Goal: Transaction & Acquisition: Purchase product/service

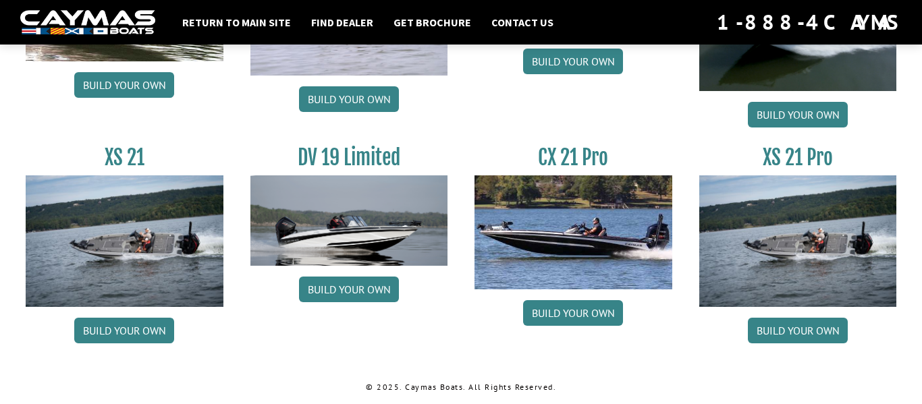
scroll to position [1740, 0]
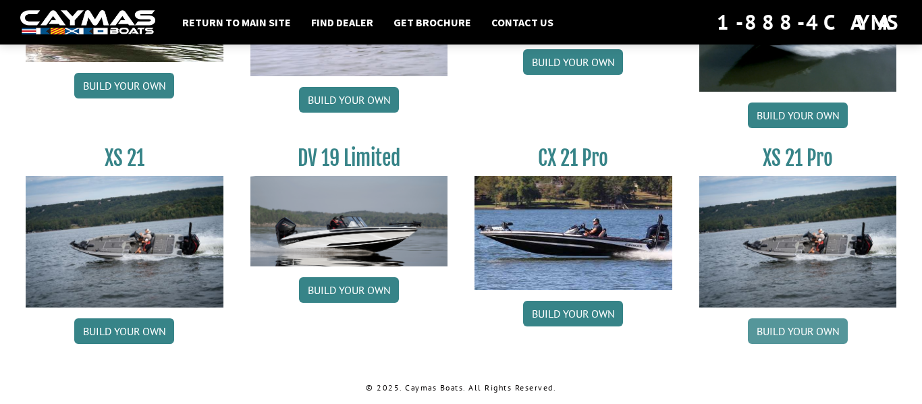
click at [821, 340] on link "Build your own" at bounding box center [798, 331] width 100 height 26
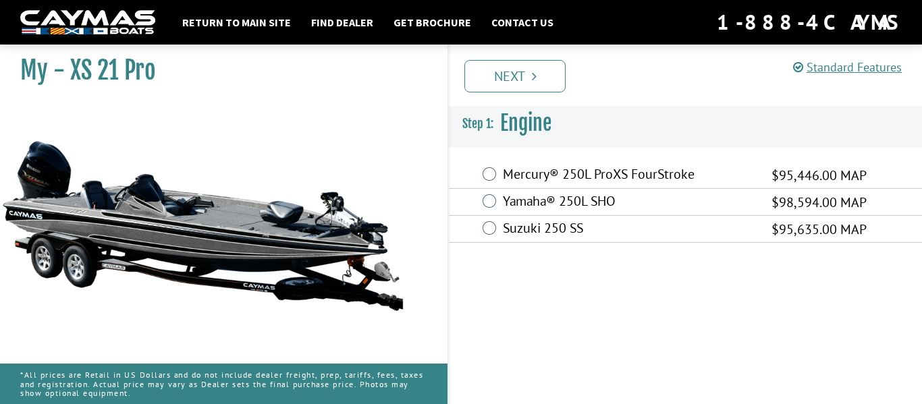
click at [606, 166] on label "Mercury® 250L ProXS FourStroke" at bounding box center [629, 176] width 252 height 20
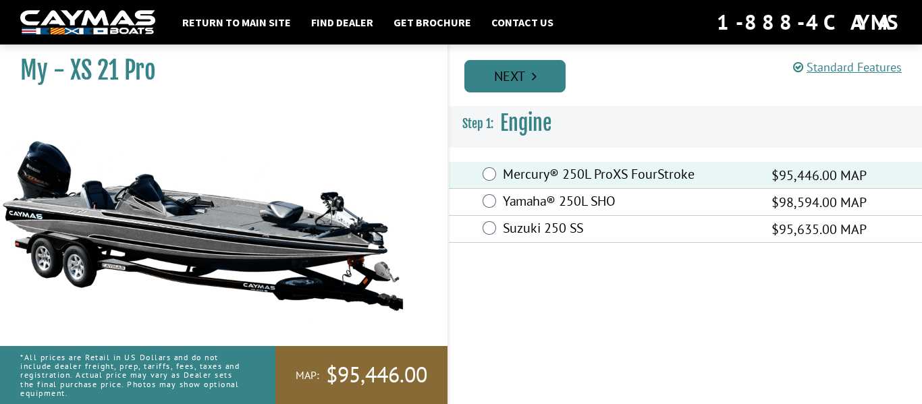
click at [547, 80] on link "Next" at bounding box center [514, 76] width 101 height 32
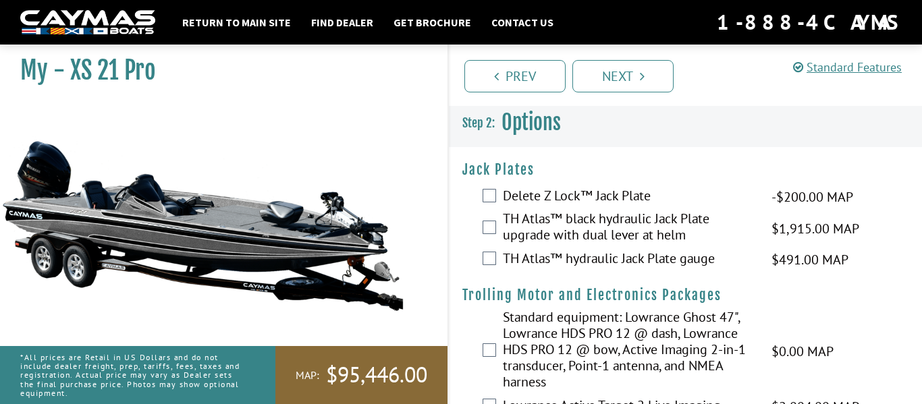
click at [593, 257] on label "TH Atlas™ hydraulic Jack Plate gauge" at bounding box center [629, 260] width 252 height 20
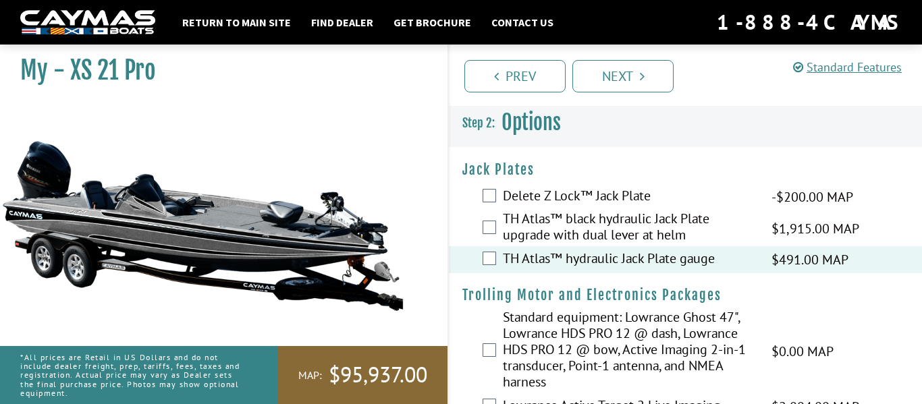
click at [582, 222] on label "TH Atlas™ black hydraulic Jack Plate upgrade with dual lever at helm" at bounding box center [629, 229] width 252 height 36
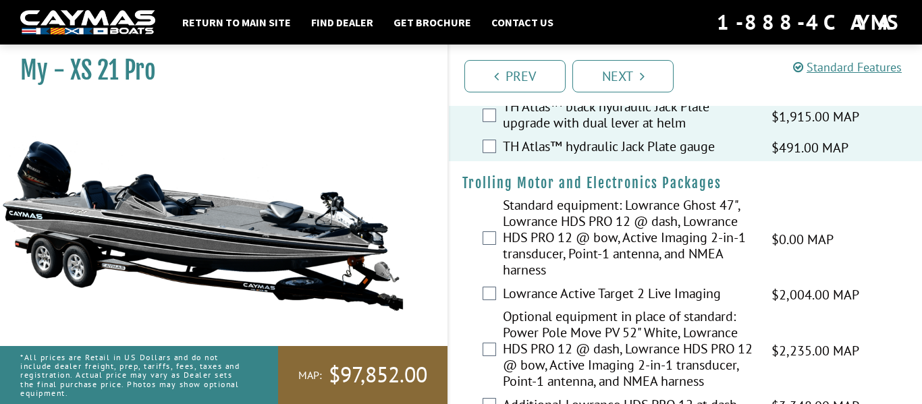
scroll to position [108, 0]
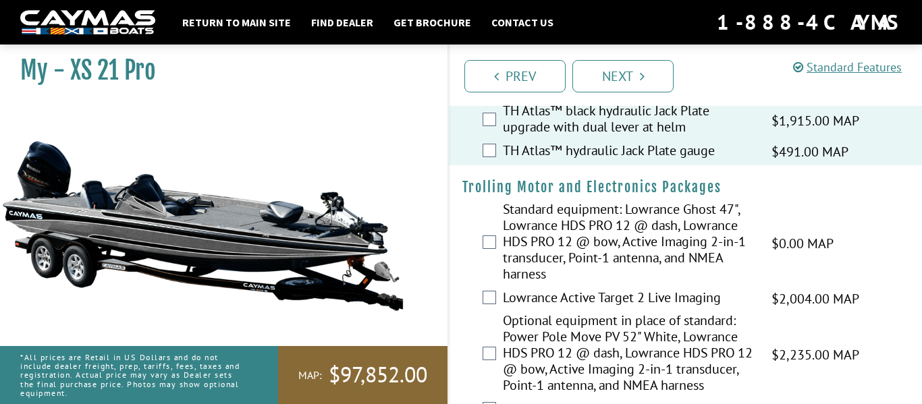
click at [561, 302] on label "Lowrance Active Target 2 Live Imaging" at bounding box center [629, 299] width 252 height 20
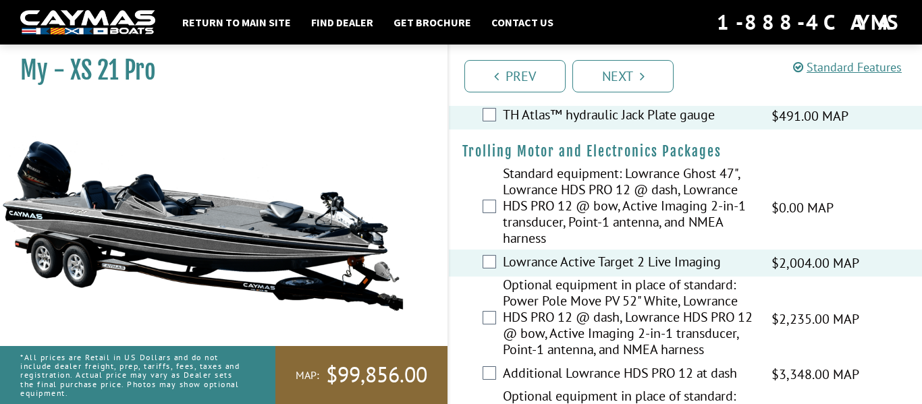
scroll to position [144, 0]
click at [615, 355] on label "Optional equipment in place of standard: Power Pole Move PV 52" White, Lowrance…" at bounding box center [629, 318] width 252 height 84
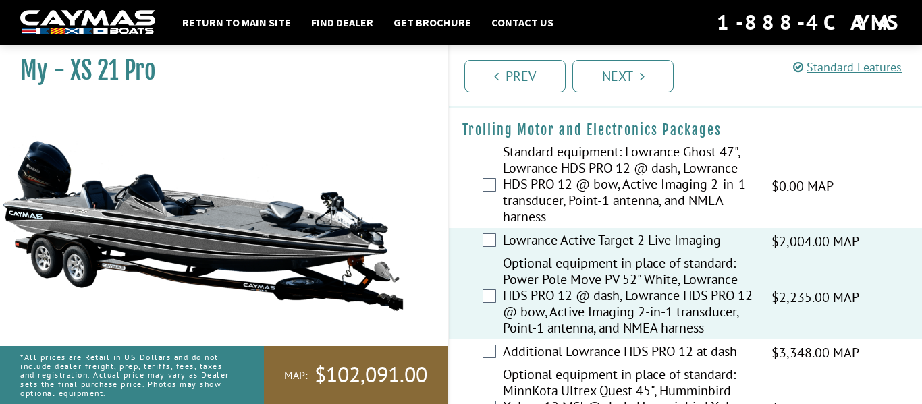
scroll to position [190, 0]
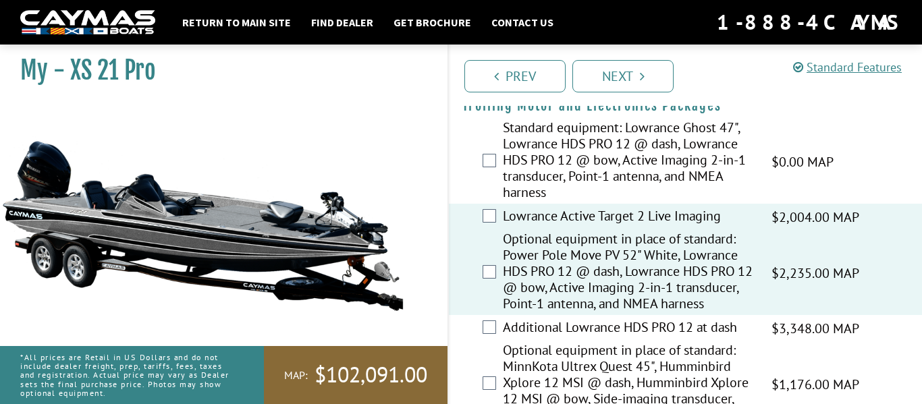
click at [615, 342] on div "Additional Lowrance HDS PRO 12 at dash $3,348.00 MAP $3,952.00 MSRP" at bounding box center [685, 328] width 473 height 27
click at [569, 339] on label "Additional Lowrance HDS PRO 12 at dash" at bounding box center [629, 329] width 252 height 20
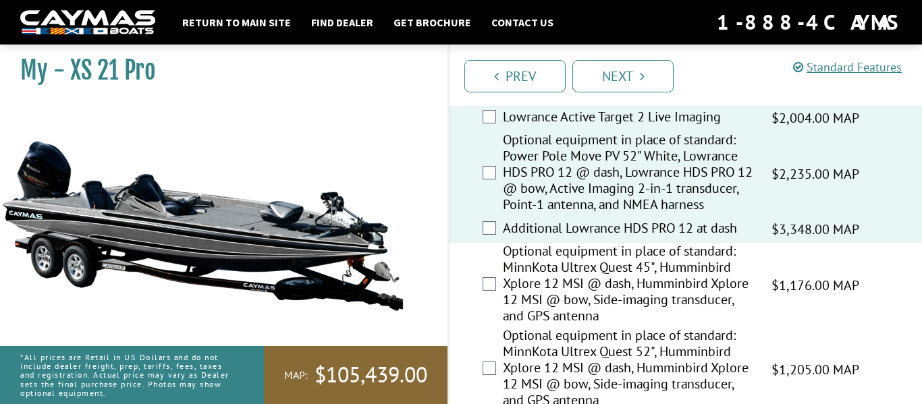
scroll to position [287, 0]
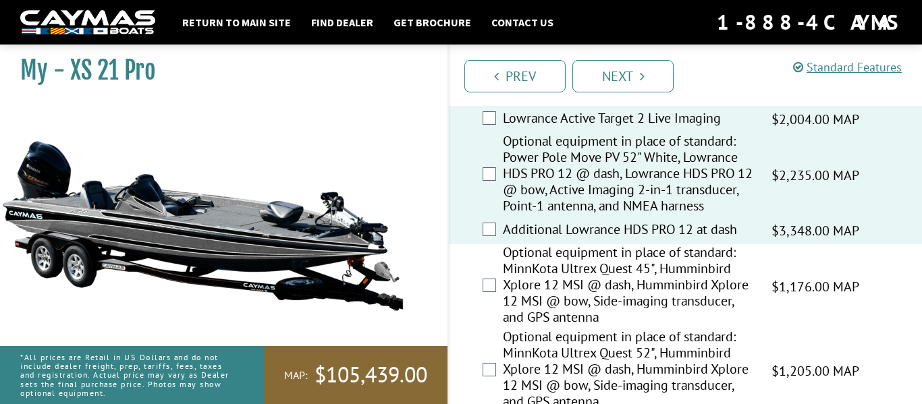
click at [572, 241] on label "Additional Lowrance HDS PRO 12 at dash" at bounding box center [629, 231] width 252 height 20
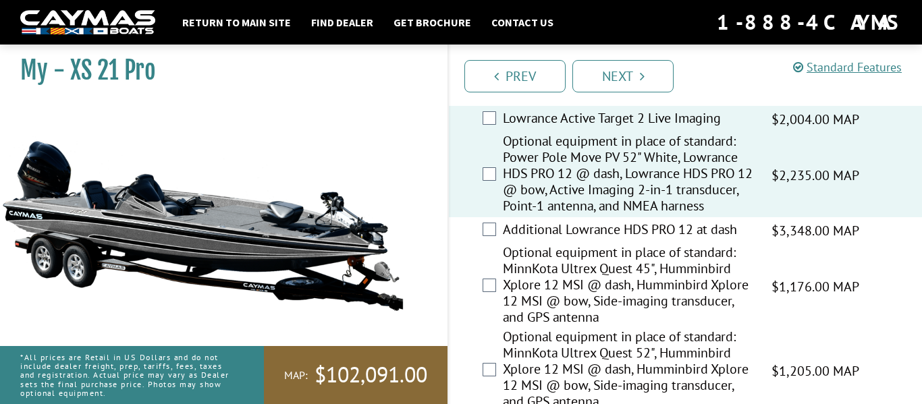
click at [572, 241] on label "Additional Lowrance HDS PRO 12 at dash" at bounding box center [629, 231] width 252 height 20
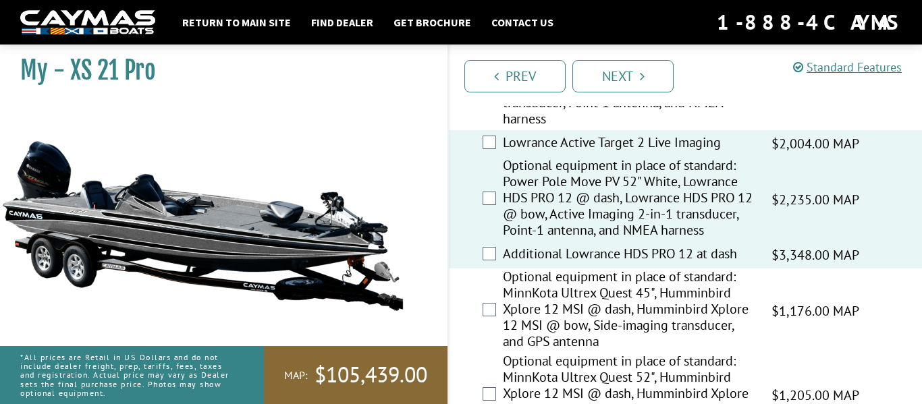
scroll to position [260, 0]
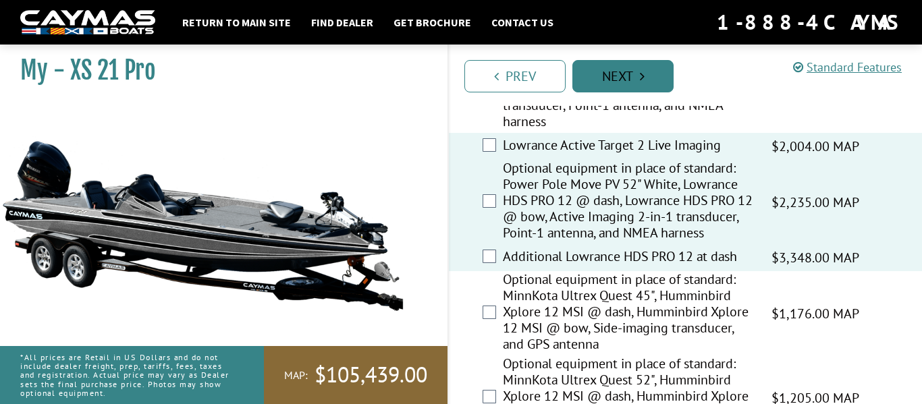
click at [613, 74] on link "Next" at bounding box center [622, 76] width 101 height 32
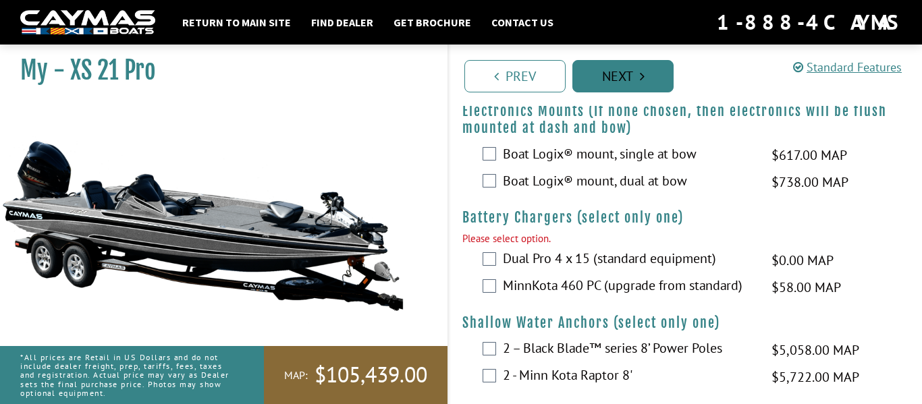
scroll to position [1135, 0]
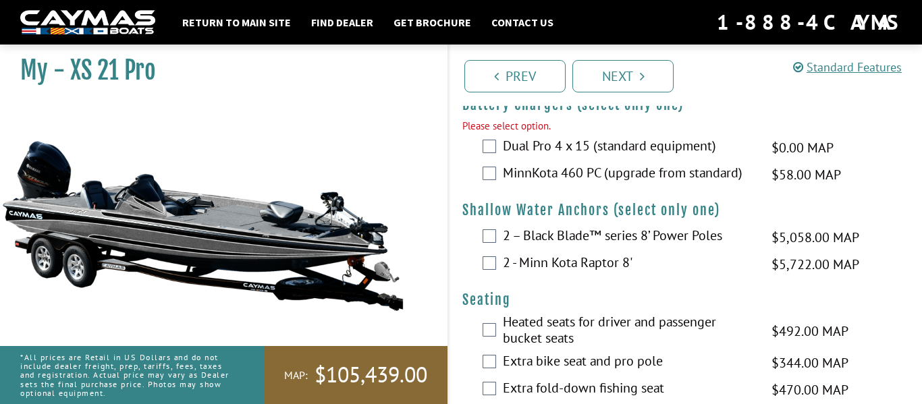
click at [559, 157] on label "Dual Pro 4 x 15 (standard equipment)" at bounding box center [629, 148] width 252 height 20
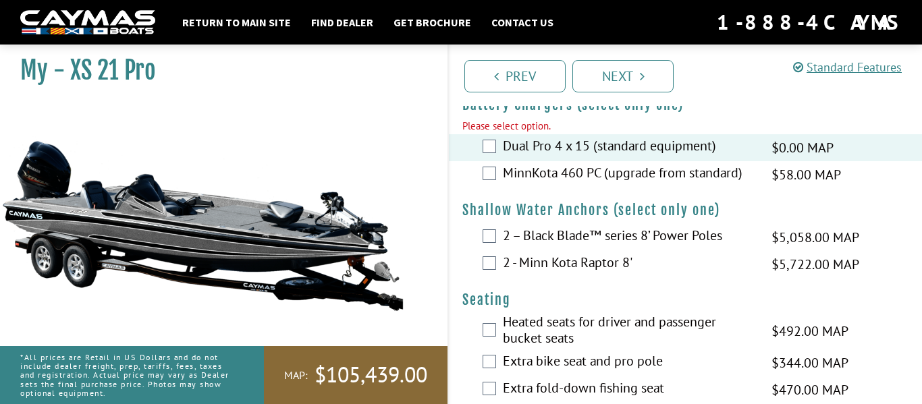
click at [596, 184] on label "MinnKota 460 PC (upgrade from standard)" at bounding box center [629, 175] width 252 height 20
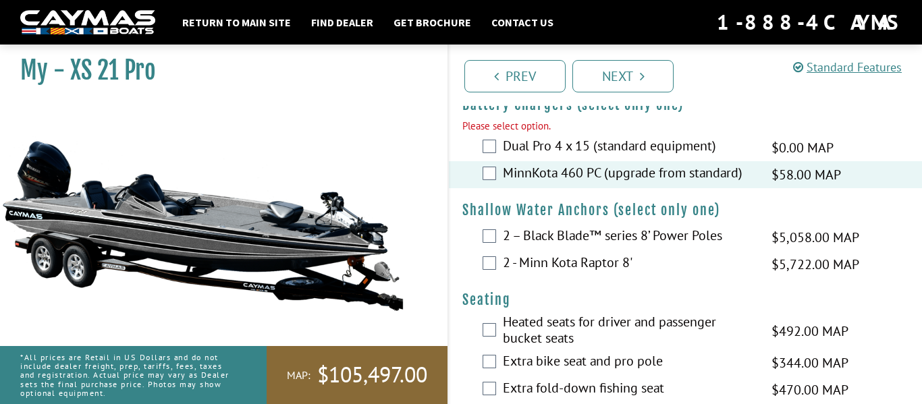
click at [572, 247] on label "2 – Black Blade™ series 8’ Power Poles" at bounding box center [629, 237] width 252 height 20
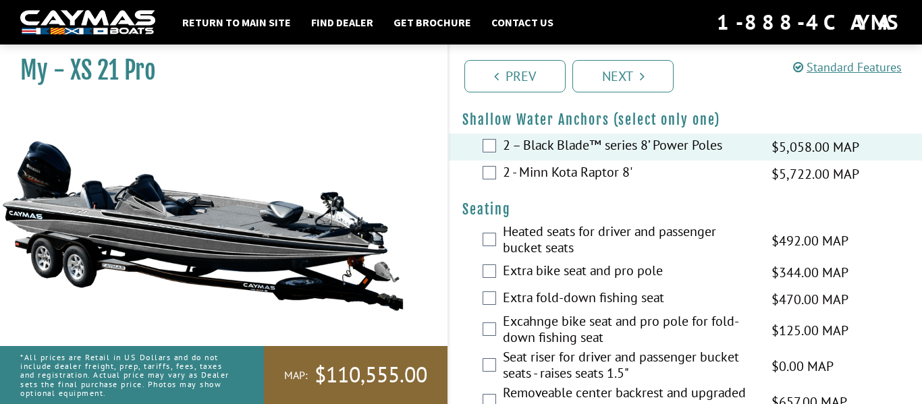
scroll to position [1237, 0]
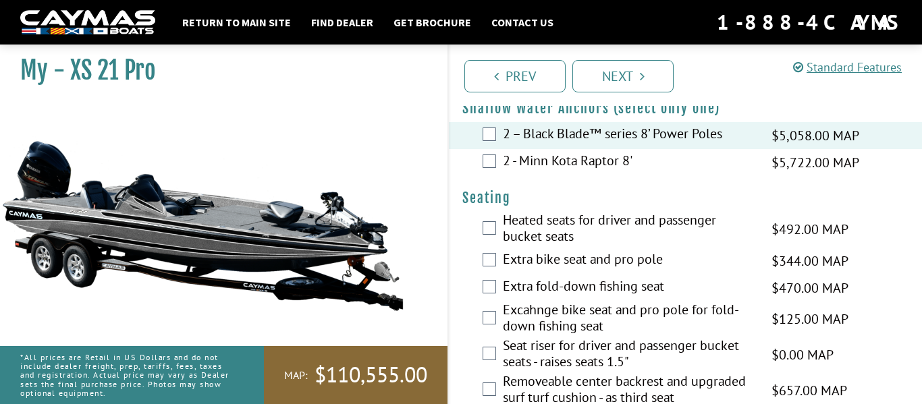
click at [572, 248] on label "Heated seats for driver and passenger bucket seats" at bounding box center [629, 230] width 252 height 36
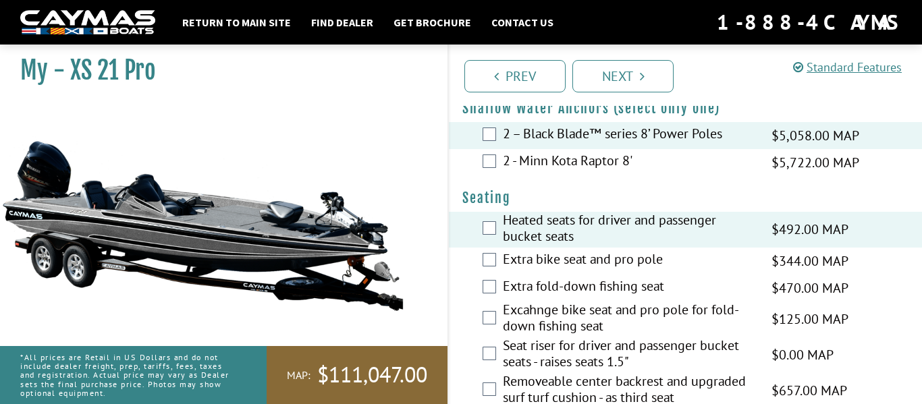
click at [568, 271] on label "Extra bike seat and pro pole" at bounding box center [629, 261] width 252 height 20
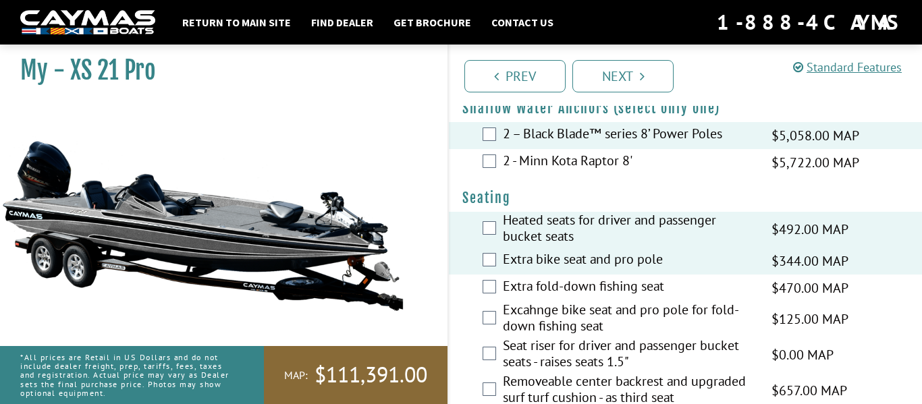
click at [570, 271] on label "Extra bike seat and pro pole" at bounding box center [629, 261] width 252 height 20
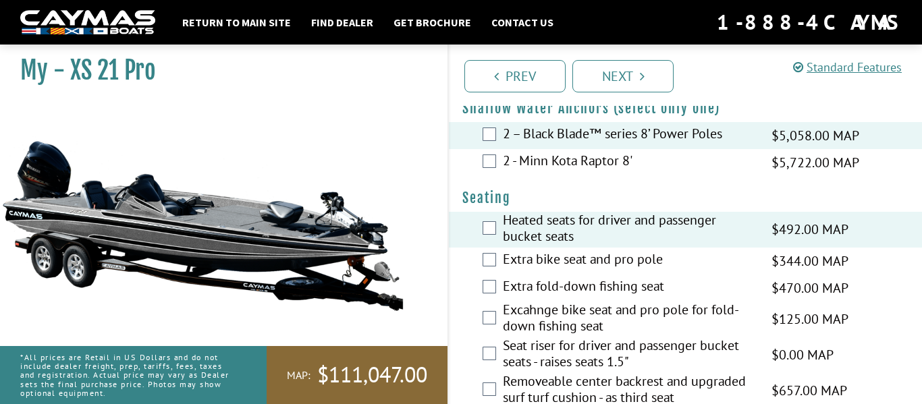
click at [571, 298] on label "Extra fold-down fishing seat" at bounding box center [629, 288] width 252 height 20
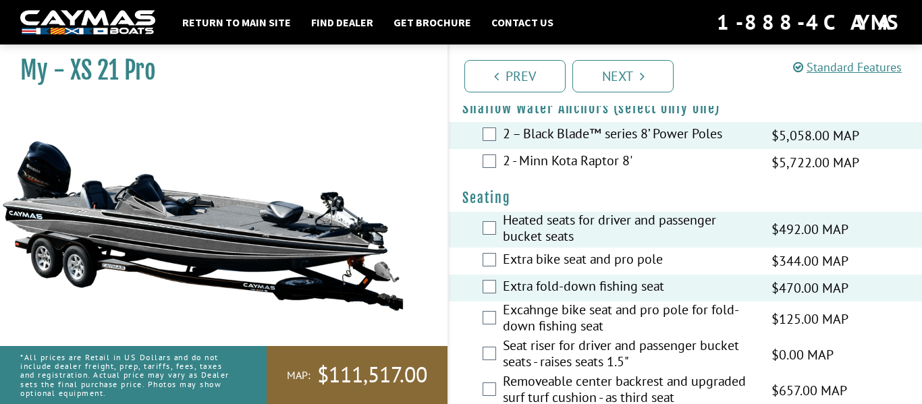
click at [565, 335] on label "Excahnge bike seat and pro pole for fold-down fishing seat" at bounding box center [629, 320] width 252 height 36
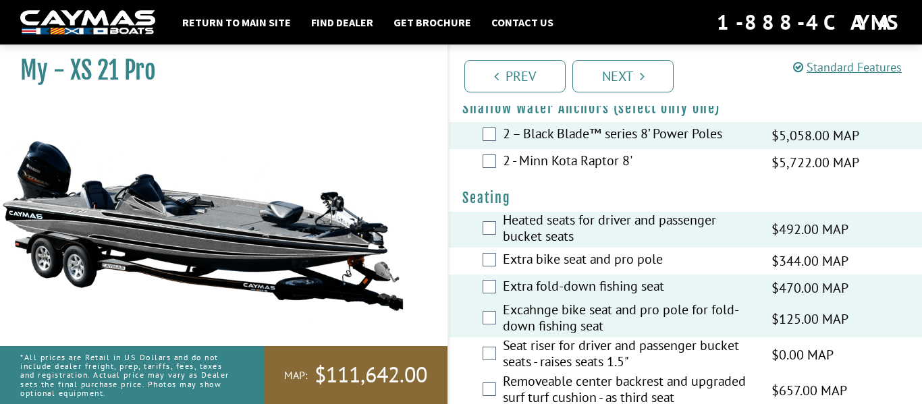
click at [556, 373] on label "Seat riser for driver and passenger bucket seats - raises seats 1.5"" at bounding box center [629, 355] width 252 height 36
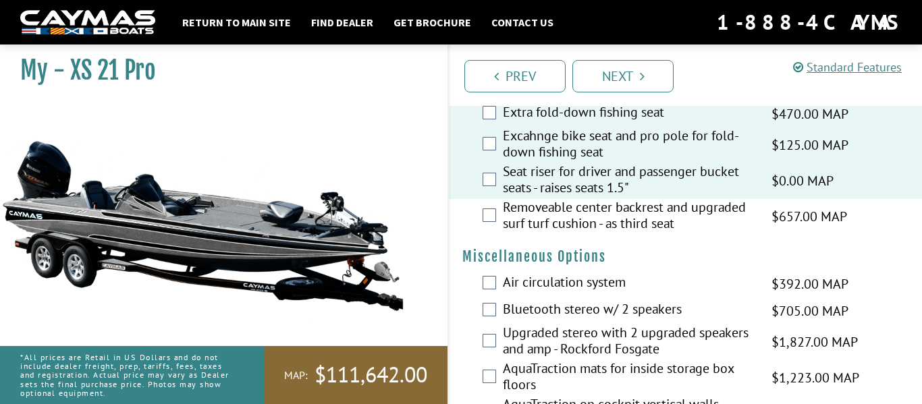
scroll to position [1410, 0]
click at [577, 294] on label "Air circulation system" at bounding box center [629, 285] width 252 height 20
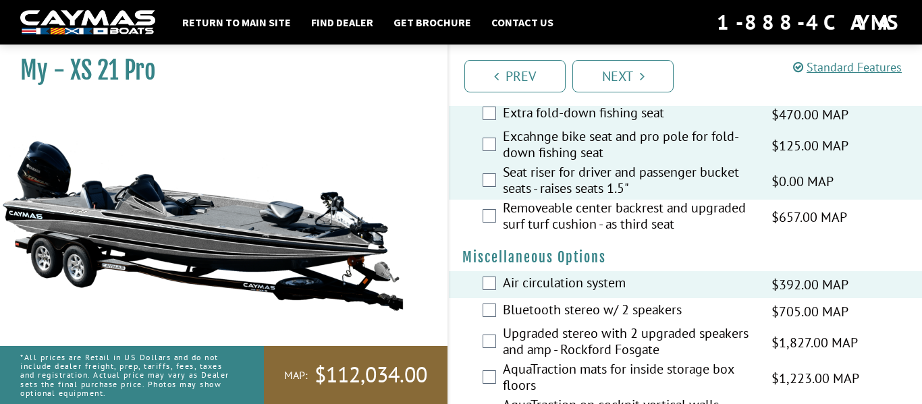
click at [573, 318] on label "Bluetooth stereo w/ 2 speakers" at bounding box center [629, 312] width 252 height 20
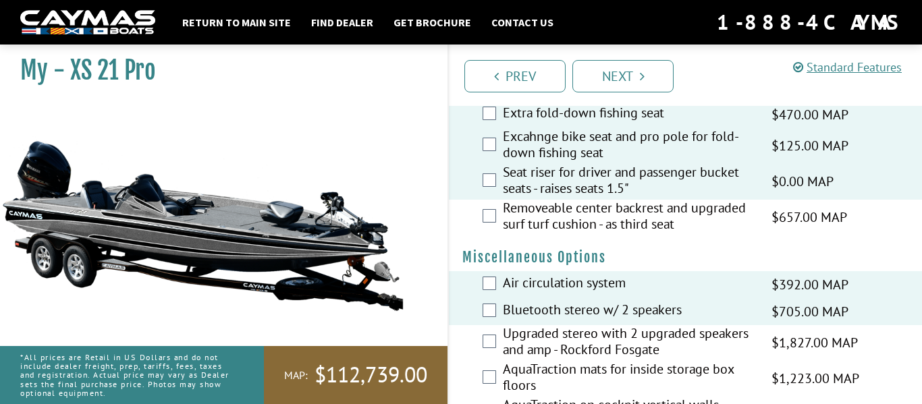
click at [572, 340] on label "Upgraded stereo with 2 upgraded speakers and amp - Rockford Fosgate" at bounding box center [629, 343] width 252 height 36
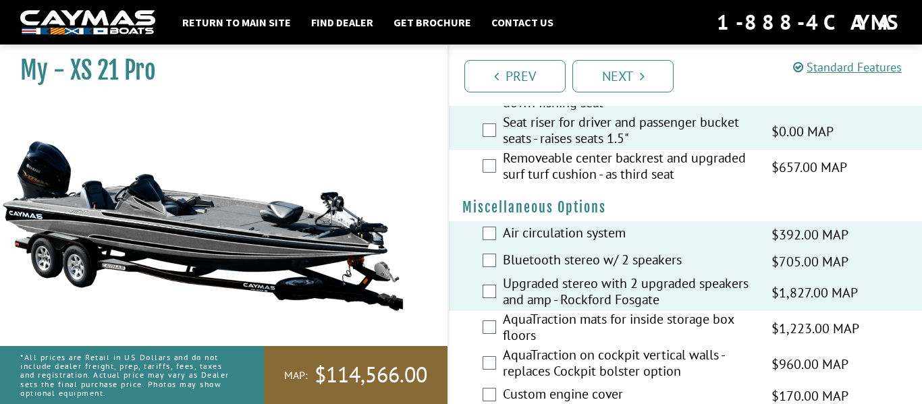
click at [572, 340] on label "AquaTraction mats for inside storage box floors" at bounding box center [629, 329] width 252 height 36
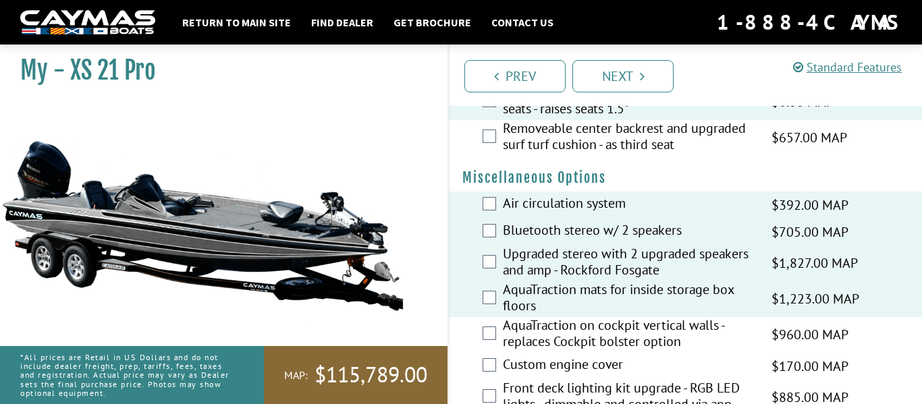
click at [572, 340] on label "AquaTraction on cockpit vertical walls - replaces Cockpit bolster option" at bounding box center [629, 335] width 252 height 36
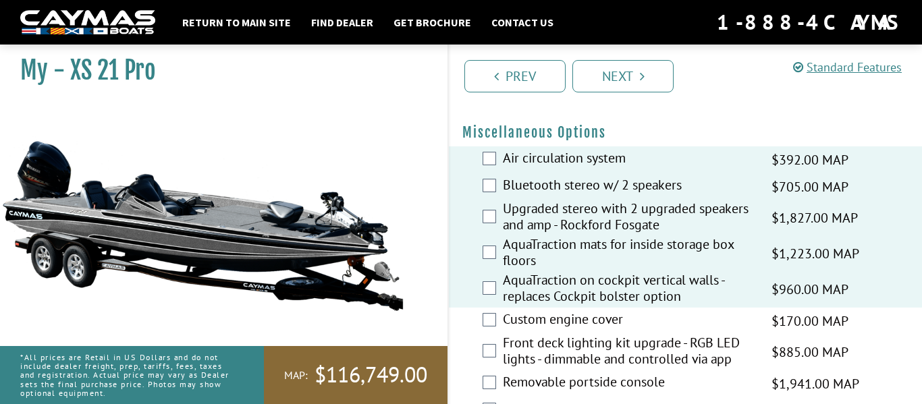
scroll to position [1538, 0]
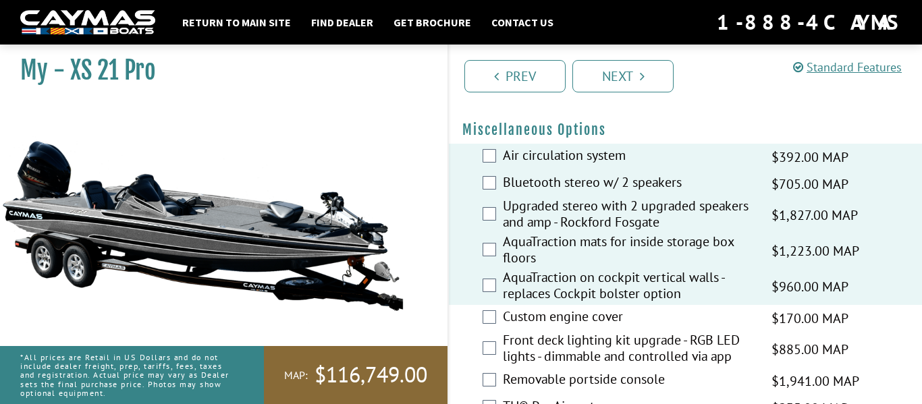
click at [572, 328] on label "Custom engine cover" at bounding box center [629, 318] width 252 height 20
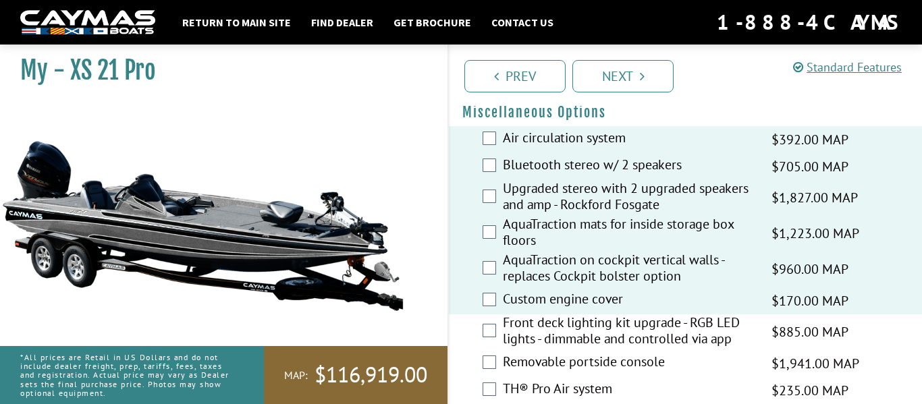
scroll to position [1565, 0]
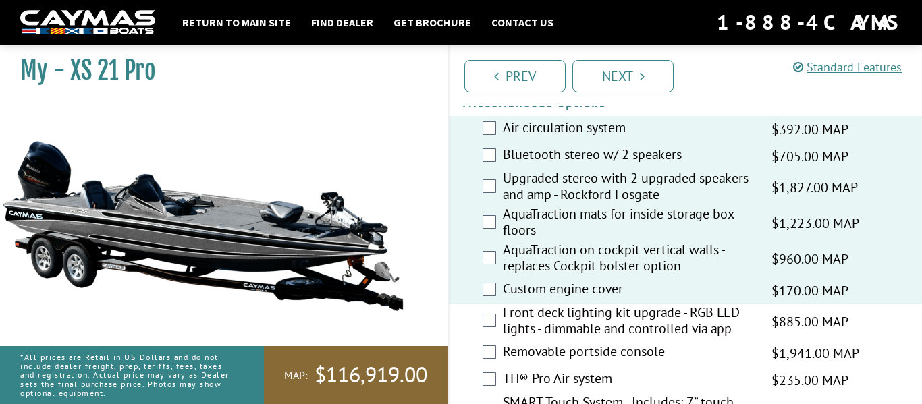
click at [572, 340] on label "Front deck lighting kit upgrade - RGB LED lights - dimmable and controlled via …" at bounding box center [629, 322] width 252 height 36
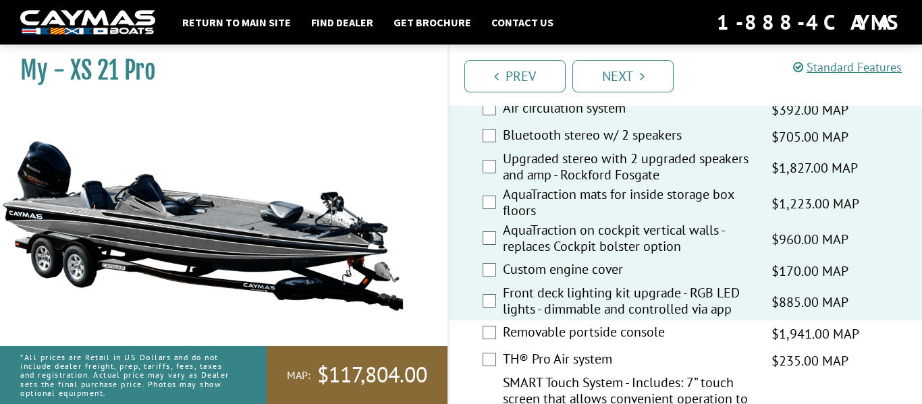
click at [572, 340] on label "Removable portside console" at bounding box center [629, 334] width 252 height 20
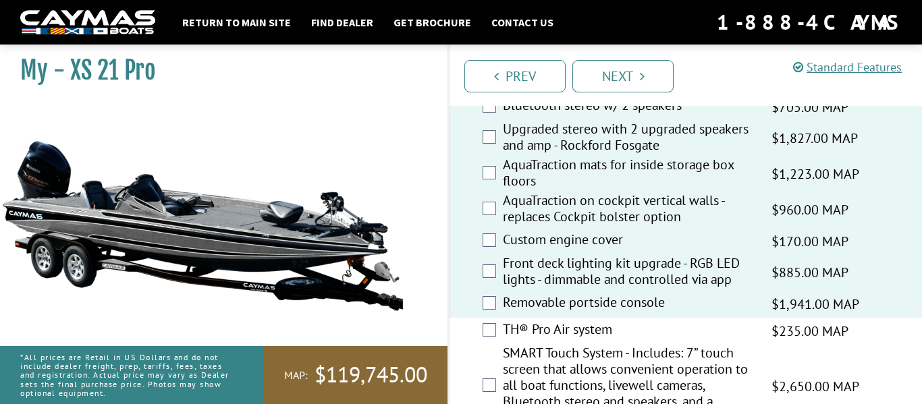
click at [572, 340] on label "TH® Pro Air system" at bounding box center [629, 331] width 252 height 20
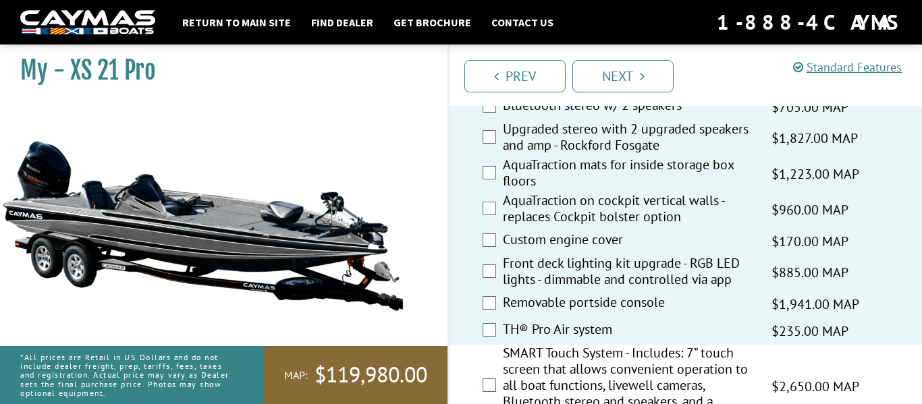
scroll to position [1664, 0]
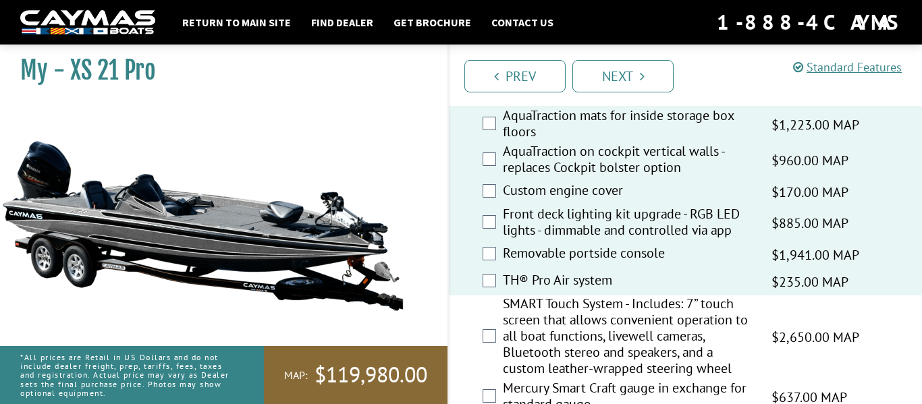
click at [572, 340] on label "SMART Touch System - Includes: 7” touch screen that allows convenient operation…" at bounding box center [629, 338] width 252 height 84
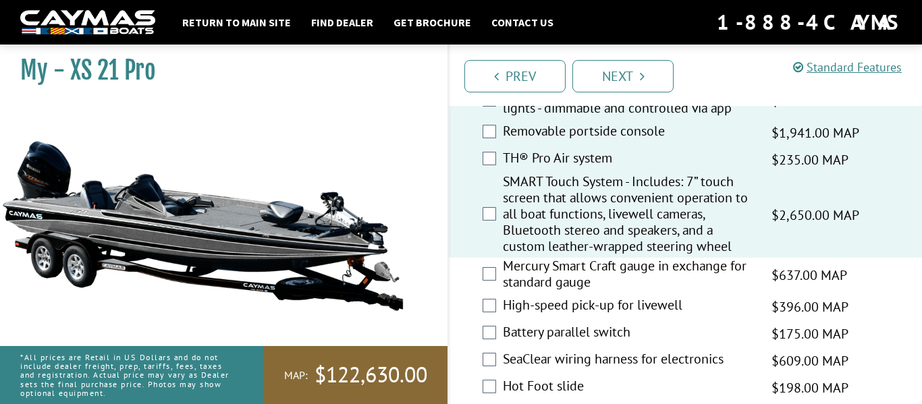
scroll to position [1785, 0]
click at [556, 294] on label "Mercury Smart Craft gauge in exchange for standard gauge" at bounding box center [629, 276] width 252 height 36
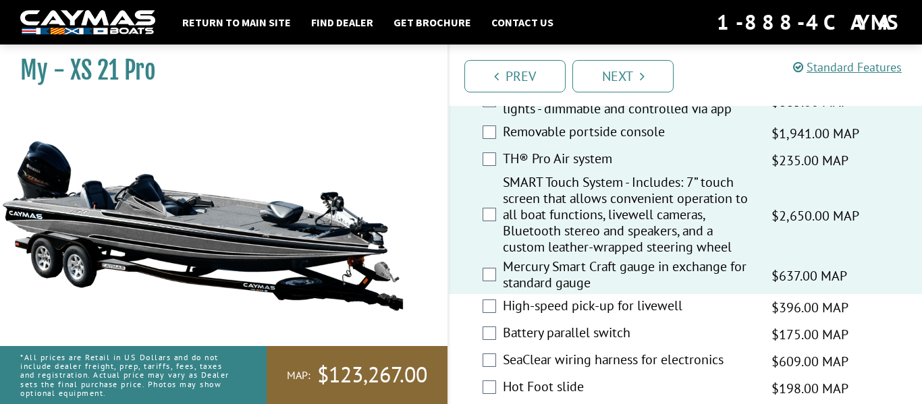
click at [552, 317] on label "High-speed pick-up for livewell" at bounding box center [629, 308] width 252 height 20
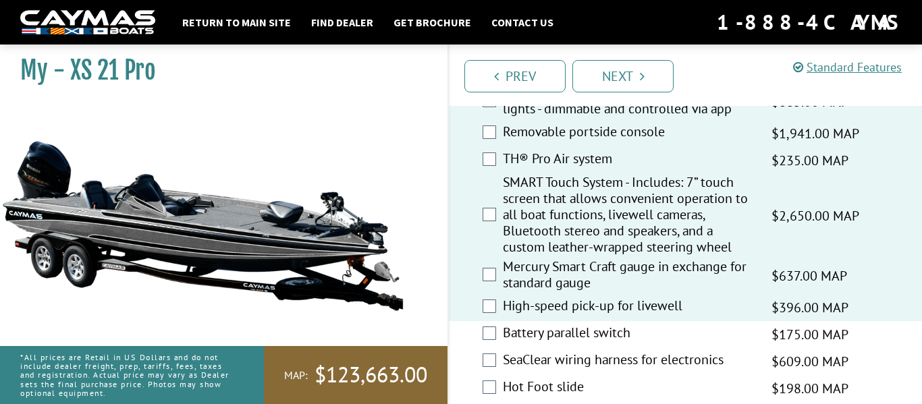
click at [539, 344] on label "Battery parallel switch" at bounding box center [629, 335] width 252 height 20
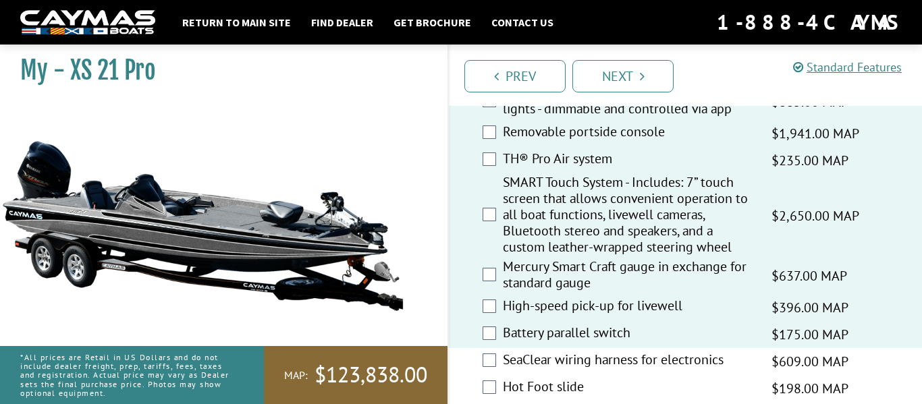
click at [542, 371] on label "SeaClear wiring harness for electronics" at bounding box center [629, 362] width 252 height 20
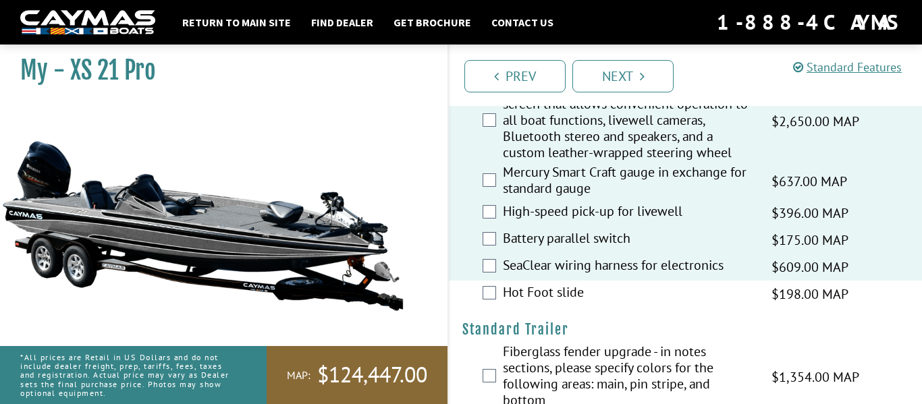
scroll to position [1879, 0]
click at [533, 304] on label "Hot Foot slide" at bounding box center [629, 295] width 252 height 20
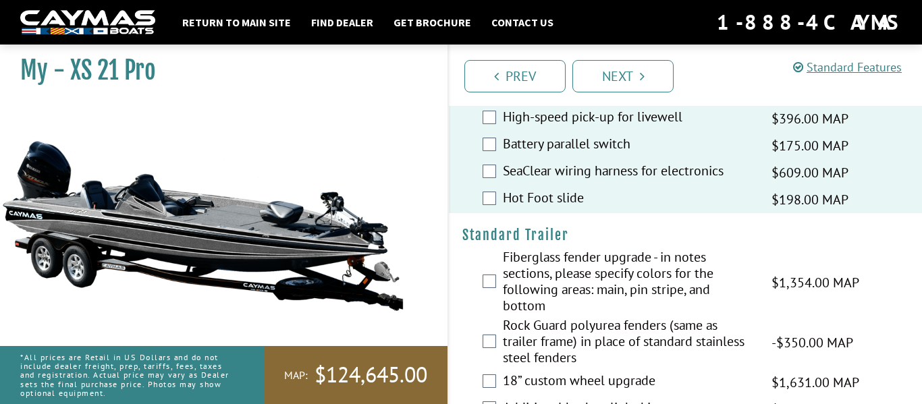
scroll to position [1975, 0]
click at [533, 310] on label "Fiberglass fender upgrade - in notes sections, please specify colors for the fo…" at bounding box center [629, 282] width 252 height 68
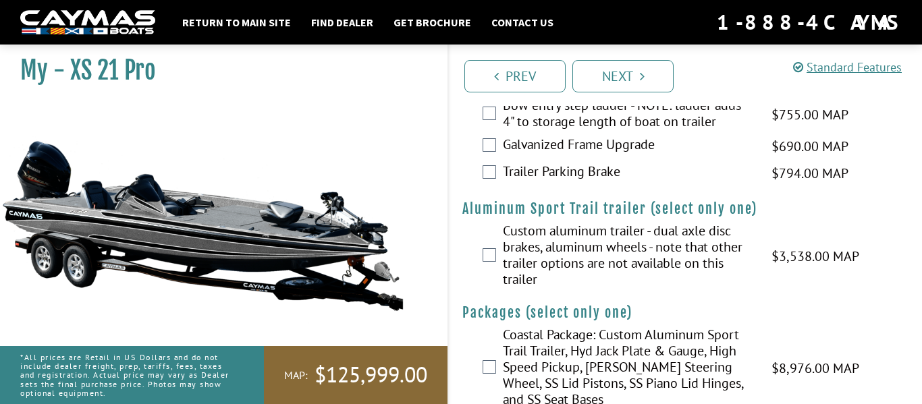
scroll to position [2300, 0]
click at [543, 267] on label "Custom aluminum trailer - dual axle disc brakes, aluminum wheels - note that ot…" at bounding box center [629, 257] width 252 height 68
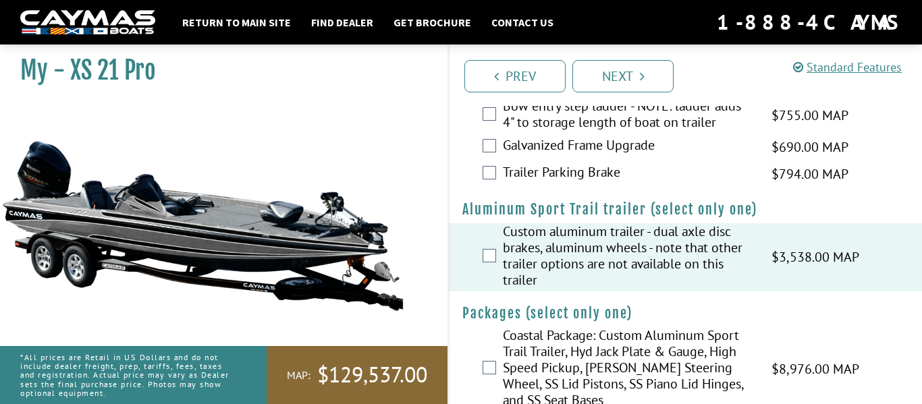
click at [543, 267] on label "Custom aluminum trailer - dual axle disc brakes, aluminum wheels - note that ot…" at bounding box center [629, 257] width 252 height 68
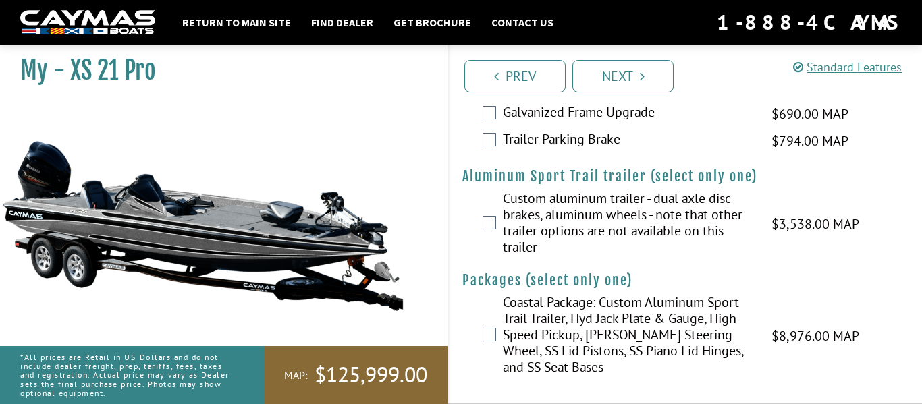
scroll to position [2347, 0]
click at [564, 337] on label "Coastal Package: Custom Aluminum Sport Trail Trailer, Hyd Jack Plate & Gauge, H…" at bounding box center [629, 336] width 252 height 84
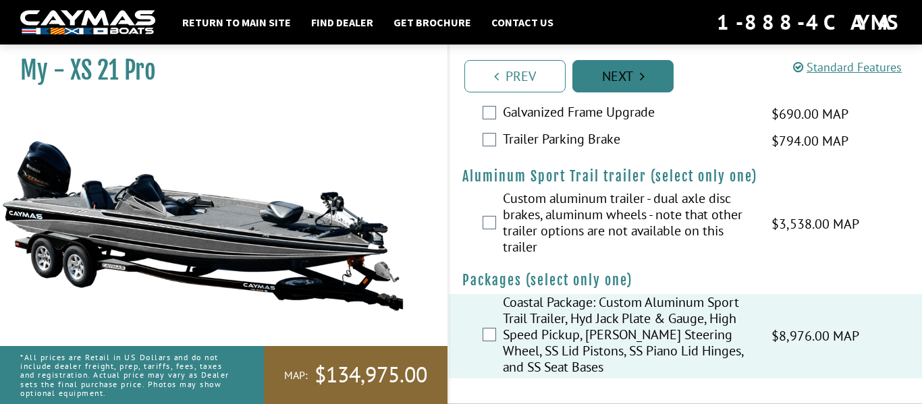
click at [625, 80] on link "Next" at bounding box center [622, 76] width 101 height 32
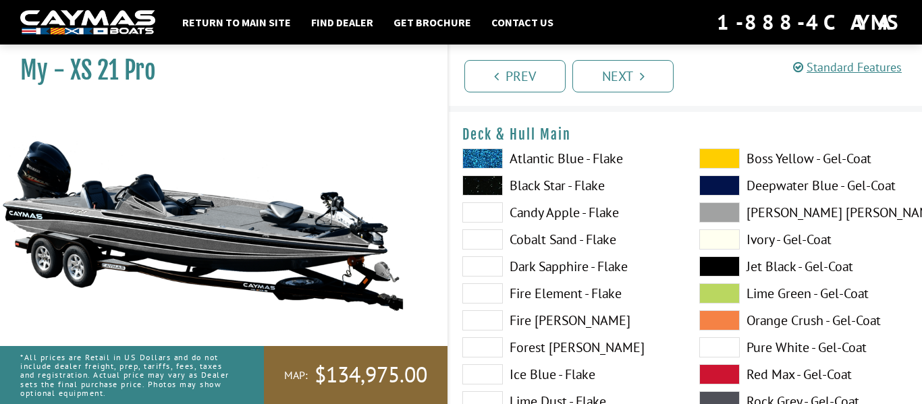
scroll to position [0, 0]
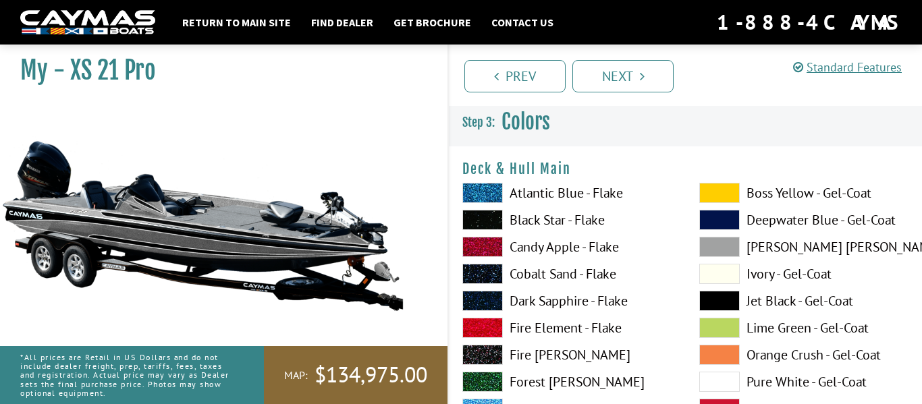
click at [767, 191] on label "Boss Yellow - Gel-Coat" at bounding box center [804, 193] width 210 height 20
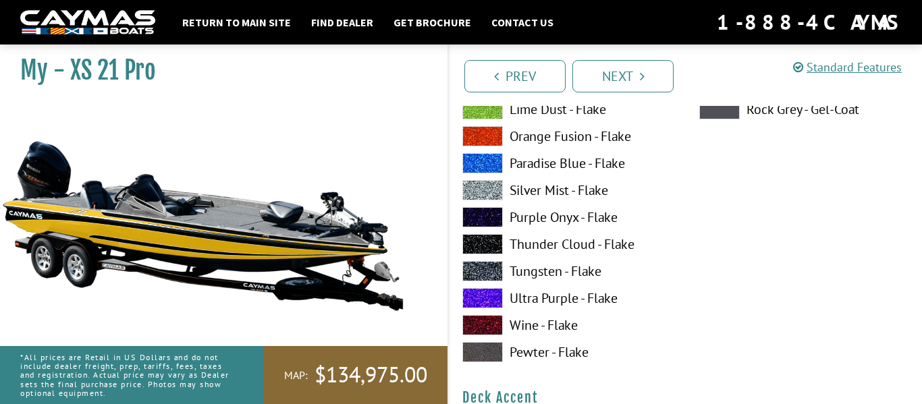
scroll to position [326, 0]
click at [549, 302] on label "Ultra Purple - Flake" at bounding box center [567, 299] width 210 height 20
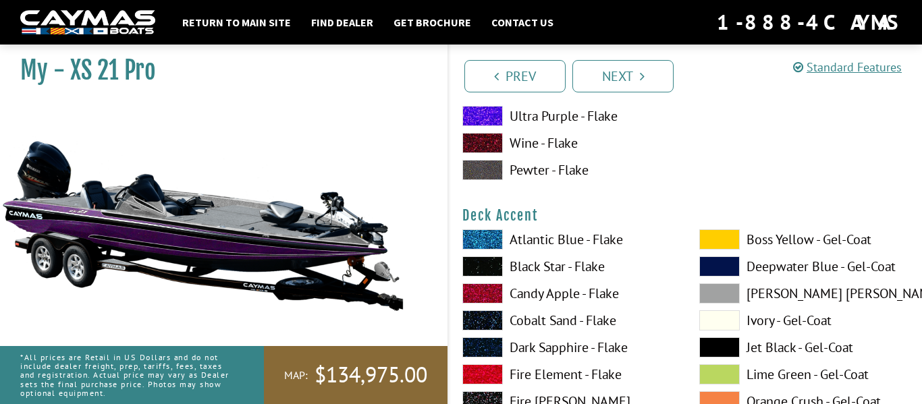
scroll to position [511, 0]
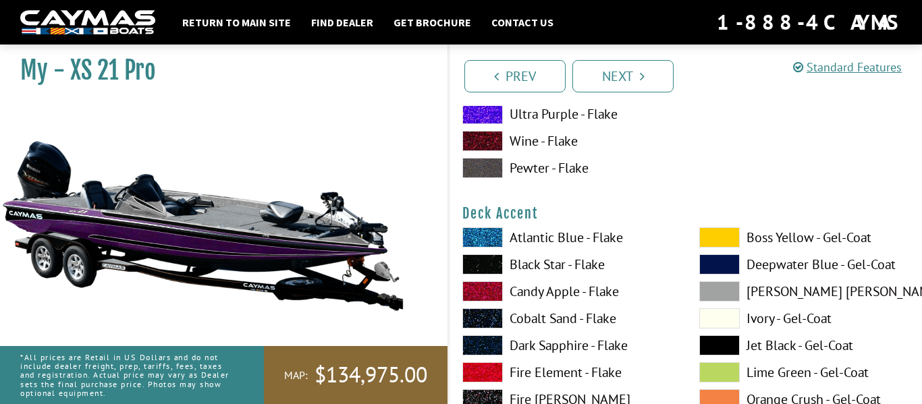
click at [758, 237] on label "Boss Yellow - Gel-Coat" at bounding box center [804, 237] width 210 height 20
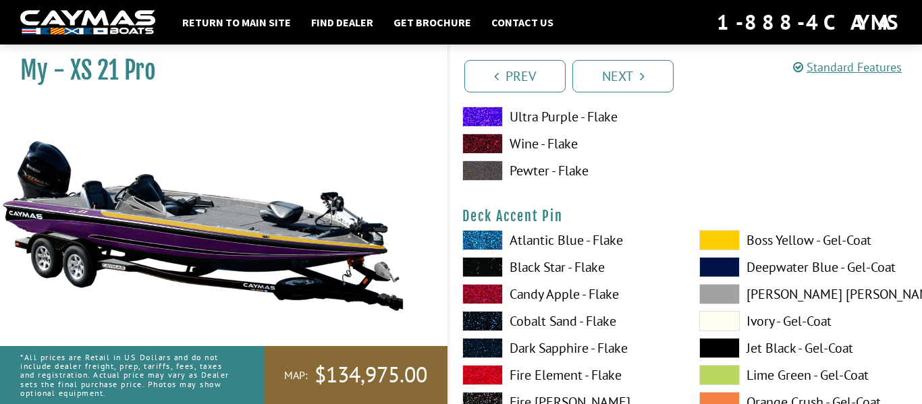
scroll to position [1065, 0]
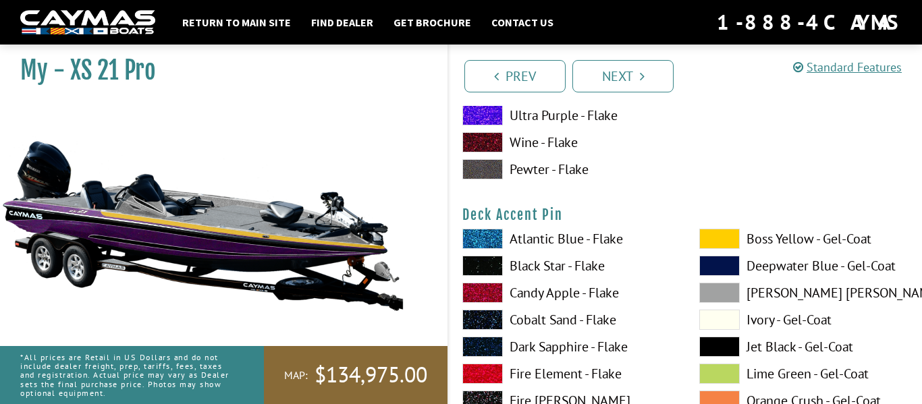
click at [758, 237] on label "Boss Yellow - Gel-Coat" at bounding box center [804, 239] width 210 height 20
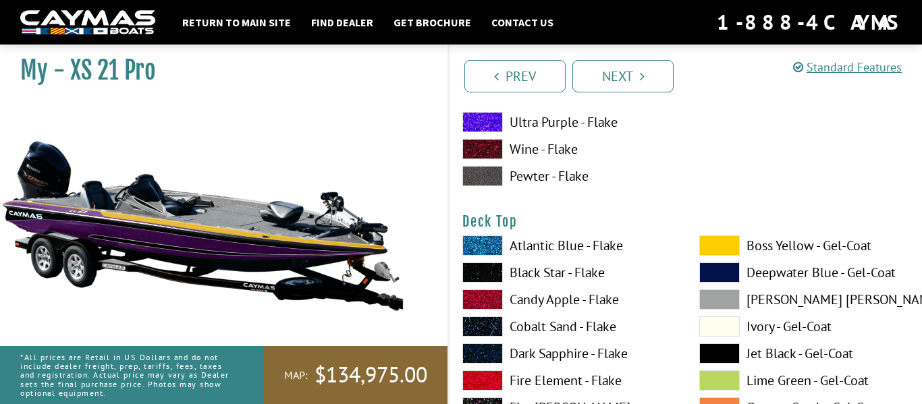
scroll to position [1612, 0]
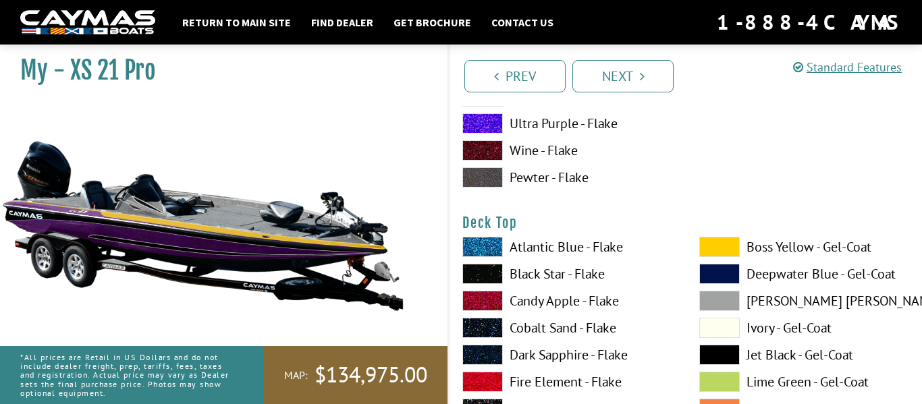
click at [758, 237] on label "Boss Yellow - Gel-Coat" at bounding box center [804, 247] width 210 height 20
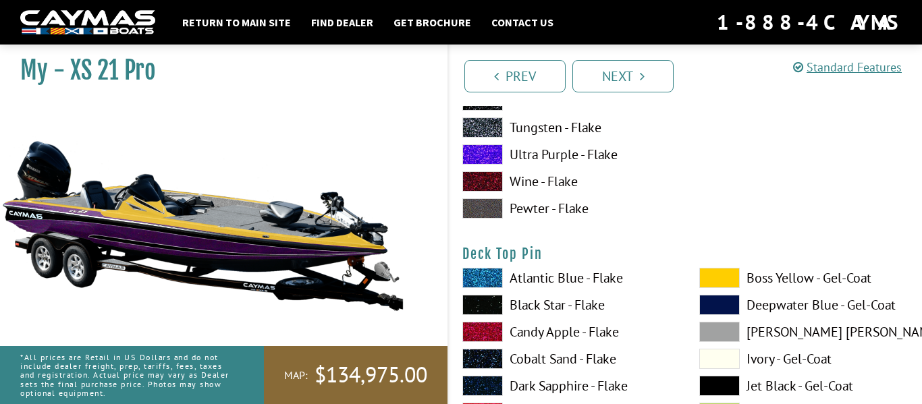
scroll to position [2137, 0]
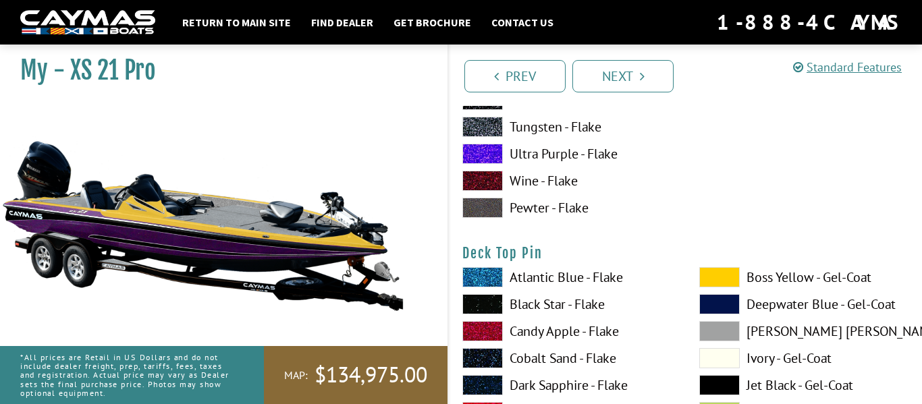
click at [762, 269] on label "Boss Yellow - Gel-Coat" at bounding box center [804, 277] width 210 height 20
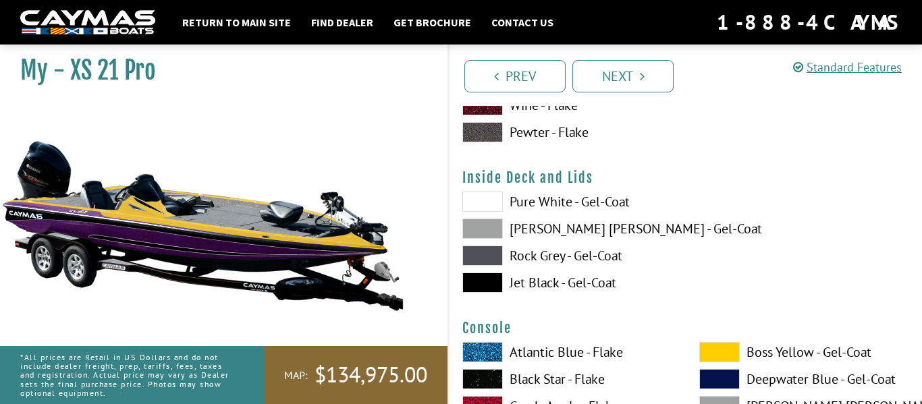
scroll to position [2769, 0]
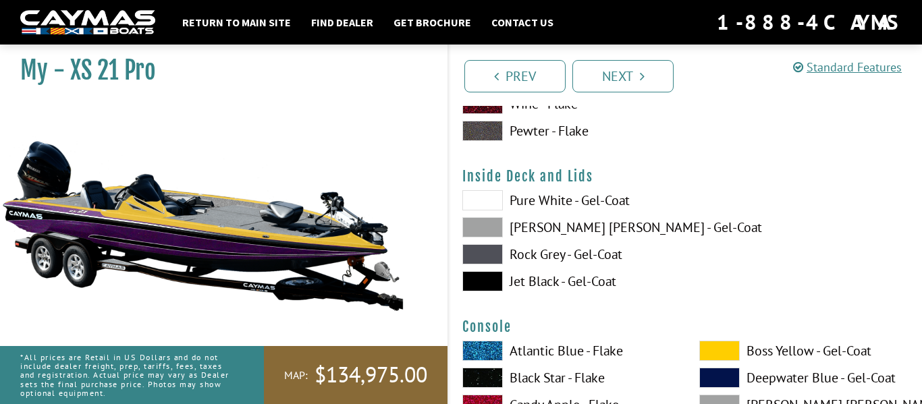
click at [569, 283] on label "Jet Black - Gel-Coat" at bounding box center [567, 281] width 210 height 20
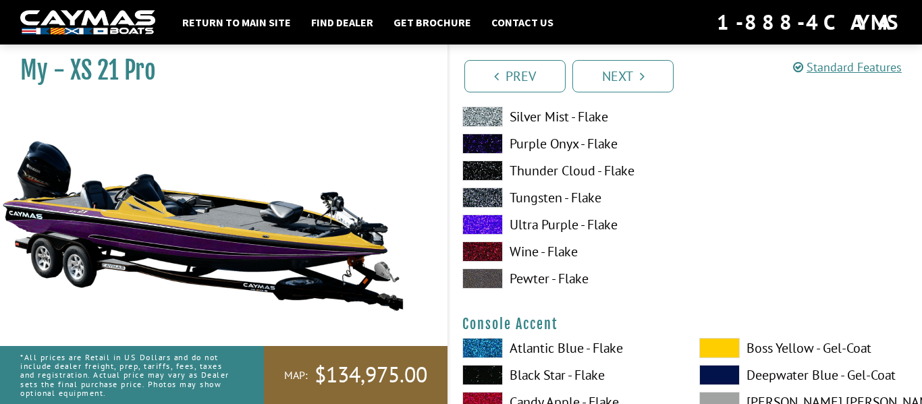
scroll to position [3326, 0]
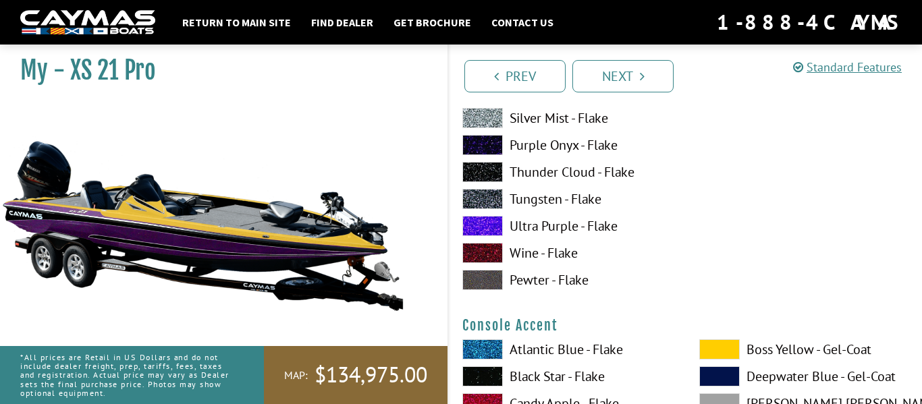
click at [526, 227] on label "Ultra Purple - Flake" at bounding box center [567, 226] width 210 height 20
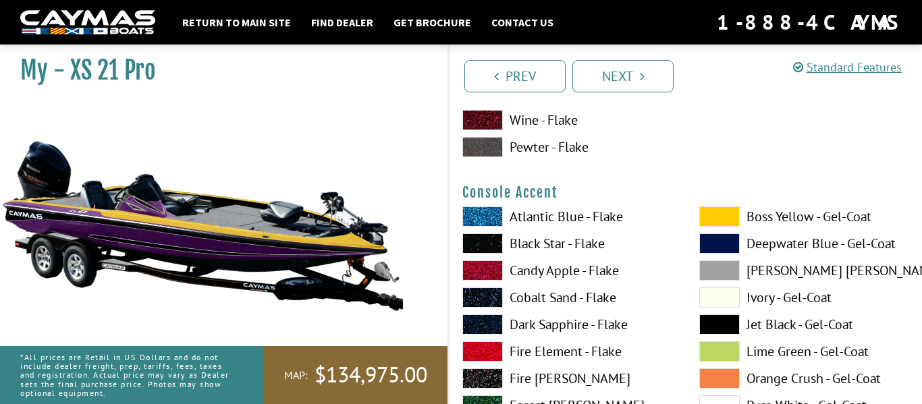
scroll to position [3458, 0]
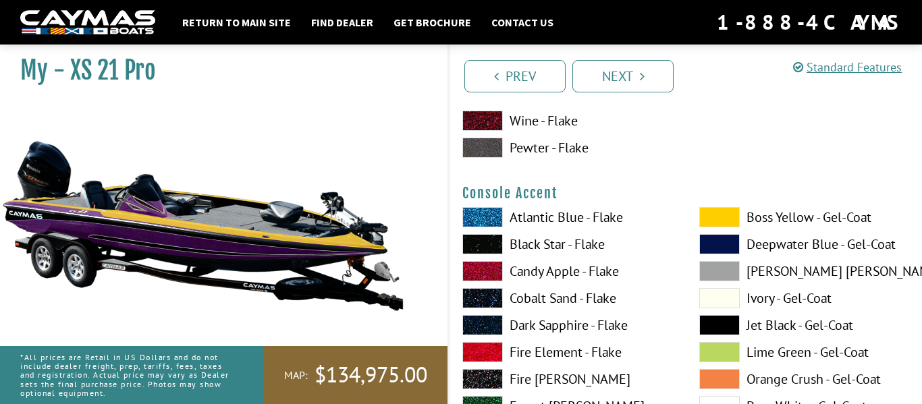
click at [829, 222] on label "Boss Yellow - Gel-Coat" at bounding box center [804, 217] width 210 height 20
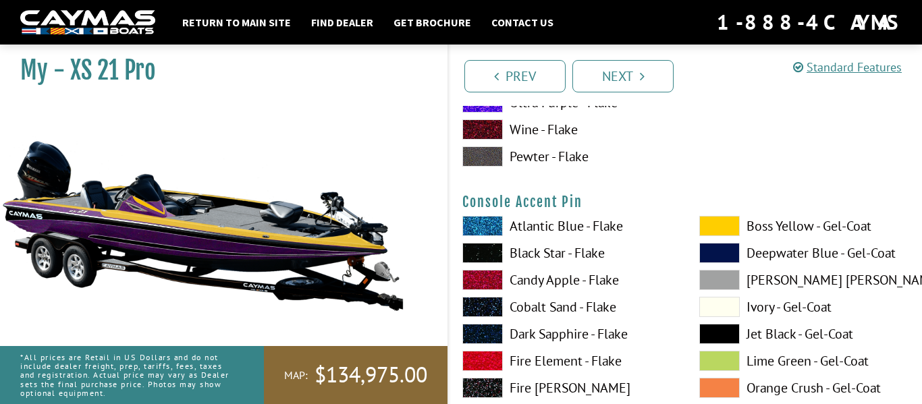
scroll to position [4005, 0]
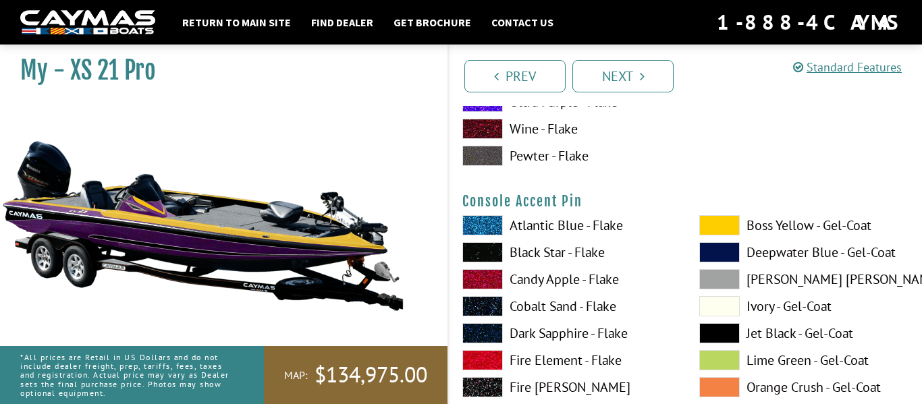
click at [829, 223] on label "Boss Yellow - Gel-Coat" at bounding box center [804, 225] width 210 height 20
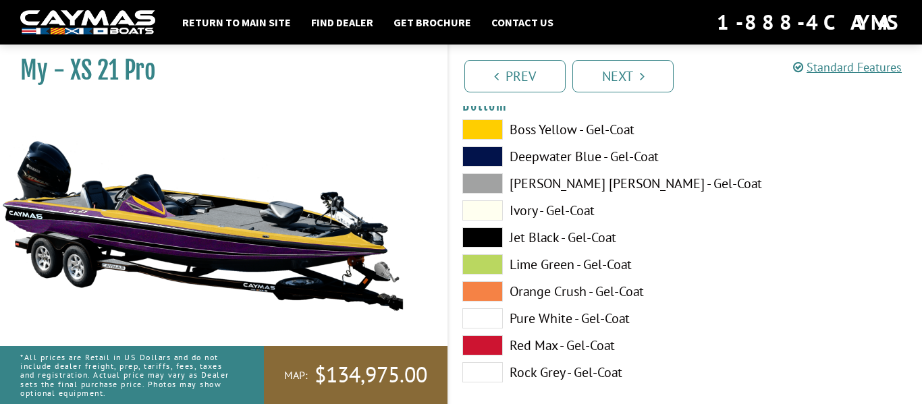
scroll to position [4657, 0]
click at [574, 233] on label "Jet Black - Gel-Coat" at bounding box center [567, 237] width 210 height 20
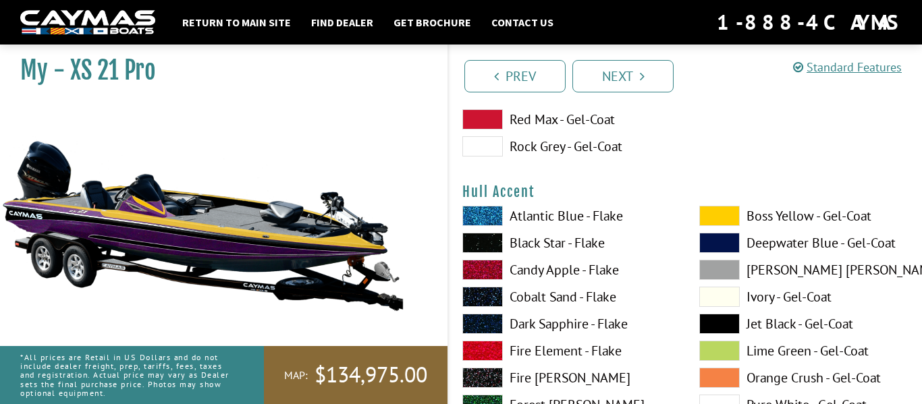
scroll to position [4882, 0]
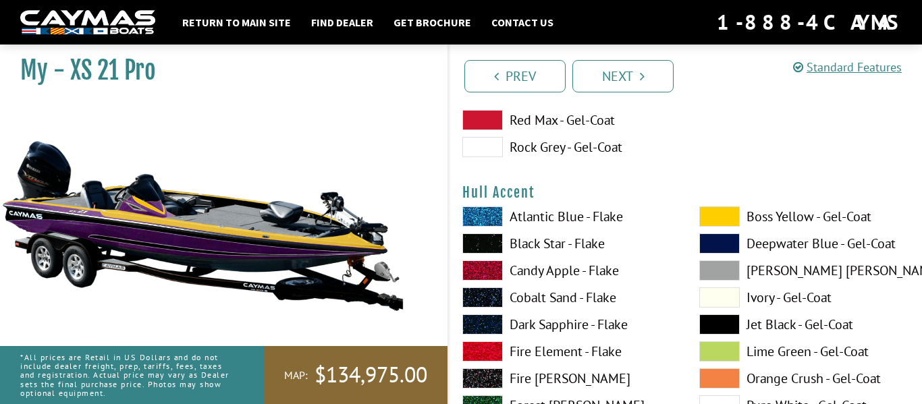
click at [769, 215] on label "Boss Yellow - Gel-Coat" at bounding box center [804, 216] width 210 height 20
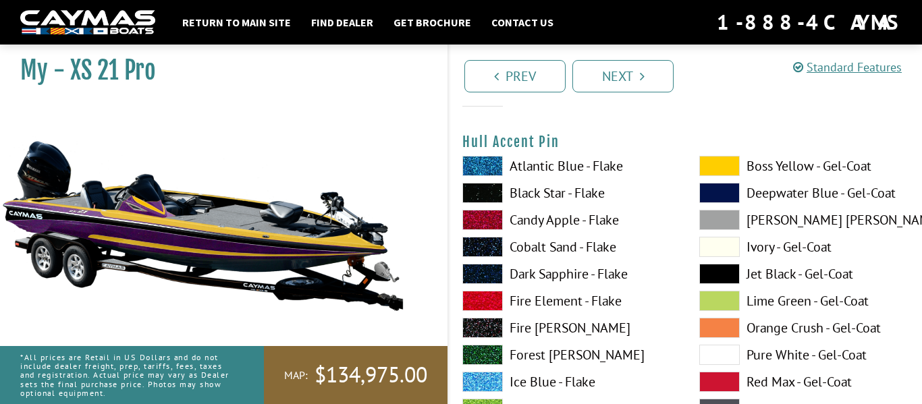
scroll to position [5487, 0]
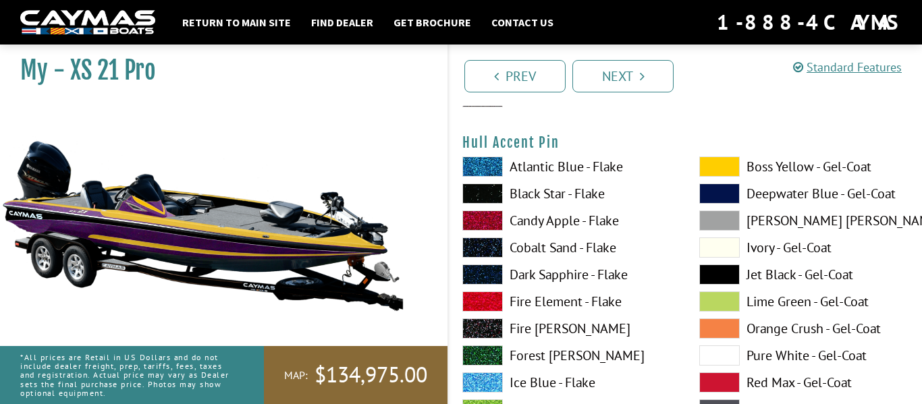
click at [788, 160] on label "Boss Yellow - Gel-Coat" at bounding box center [804, 167] width 210 height 20
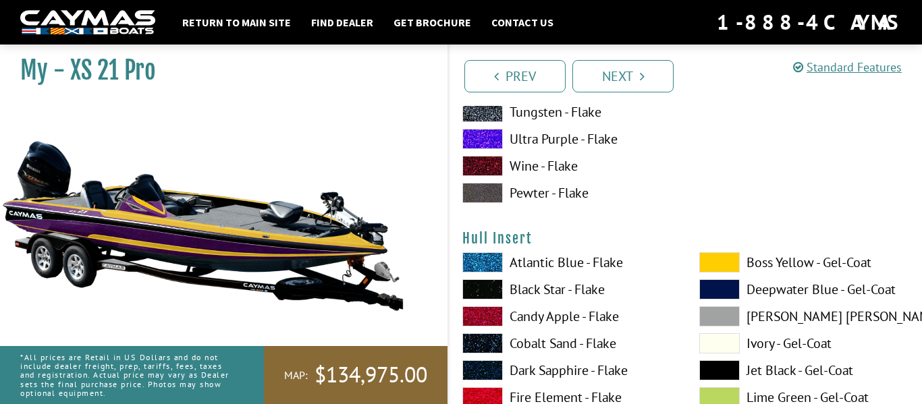
scroll to position [5951, 0]
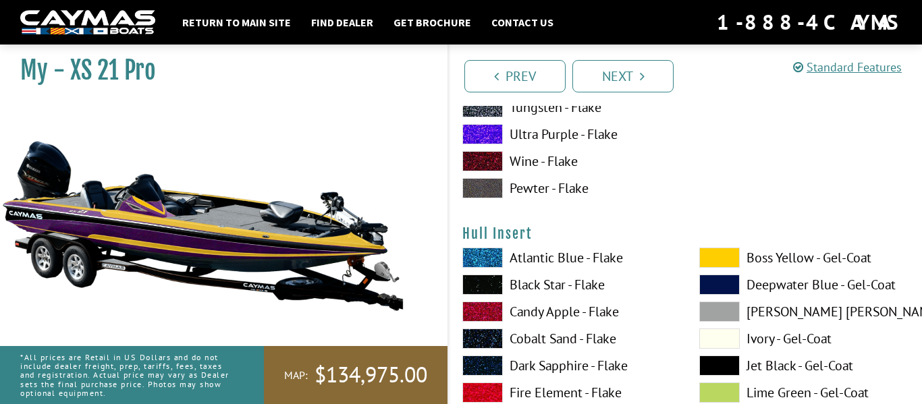
click at [767, 259] on label "Boss Yellow - Gel-Coat" at bounding box center [804, 258] width 210 height 20
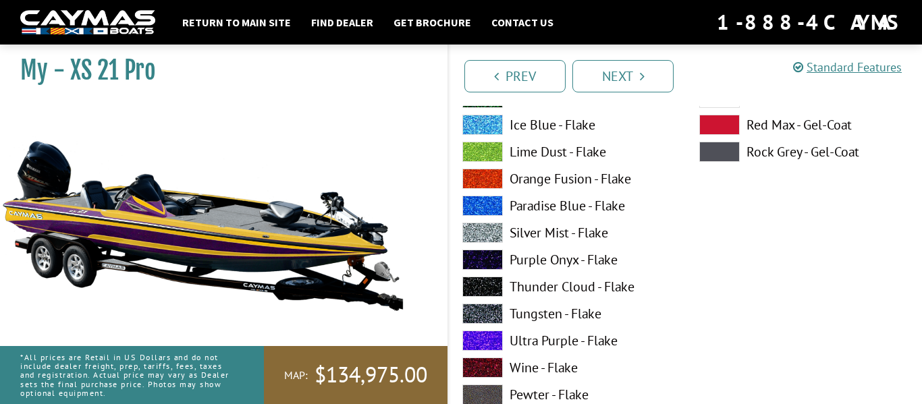
scroll to position [6300, 0]
click at [564, 339] on label "Ultra Purple - Flake" at bounding box center [567, 341] width 210 height 20
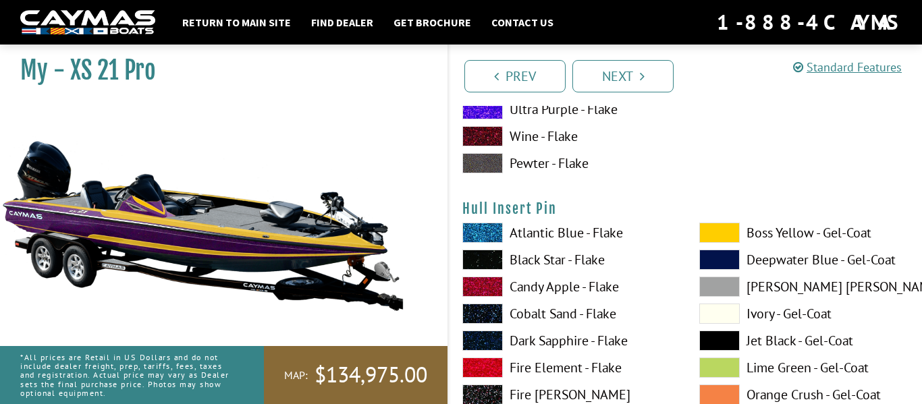
scroll to position [6532, 0]
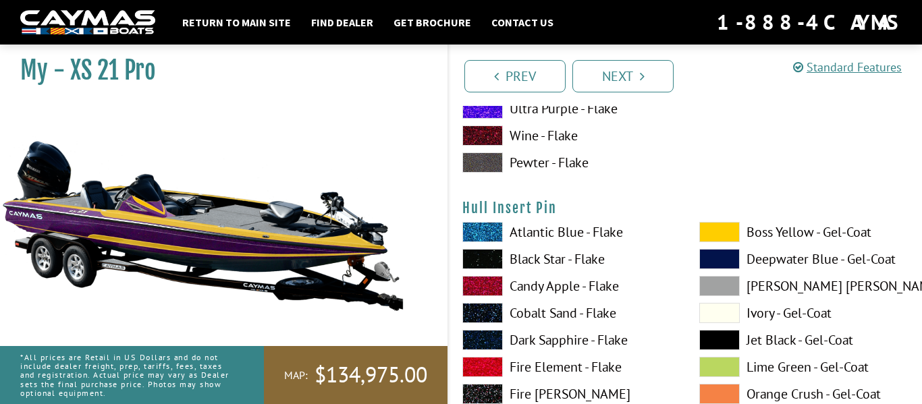
click at [728, 225] on span at bounding box center [719, 232] width 40 height 20
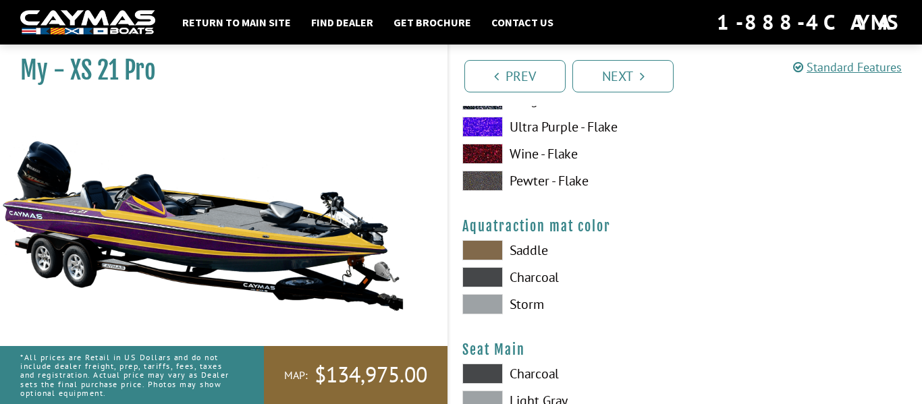
scroll to position [7072, 0]
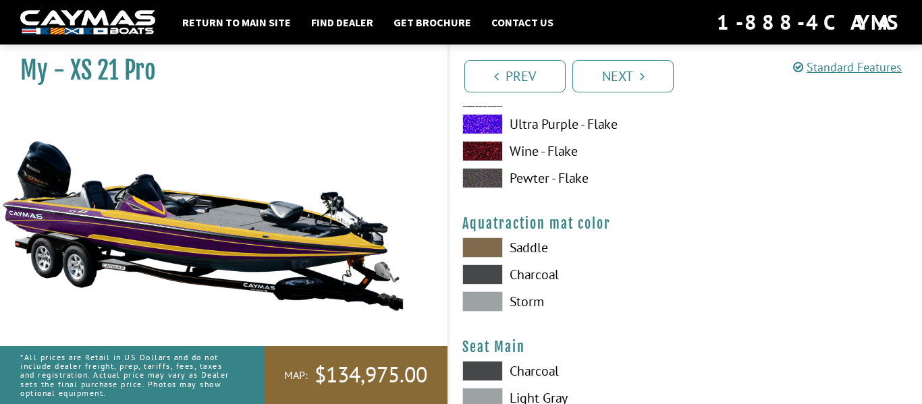
click at [539, 273] on label "Charcoal" at bounding box center [567, 275] width 210 height 20
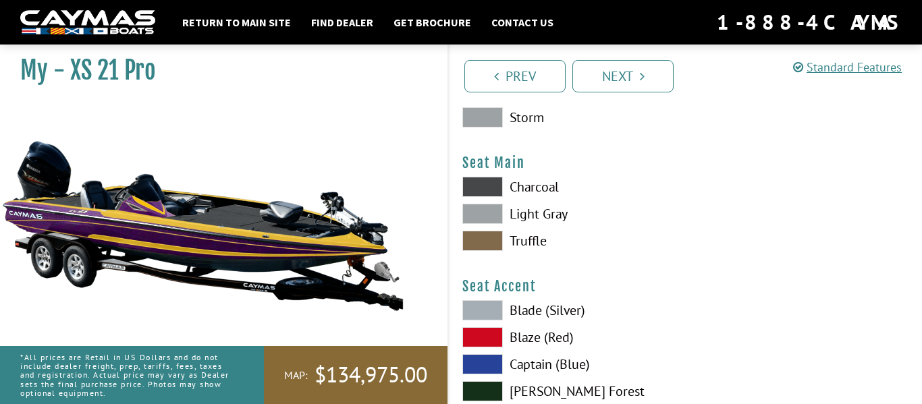
scroll to position [7254, 0]
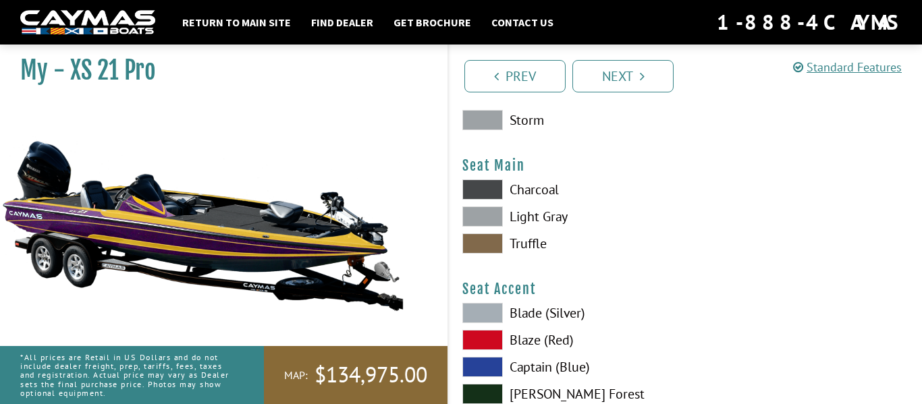
click at [525, 196] on label "Charcoal" at bounding box center [567, 189] width 210 height 20
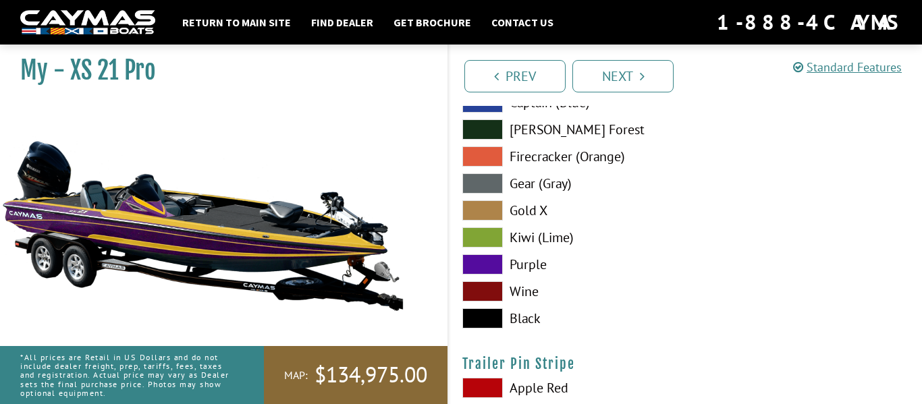
scroll to position [7522, 0]
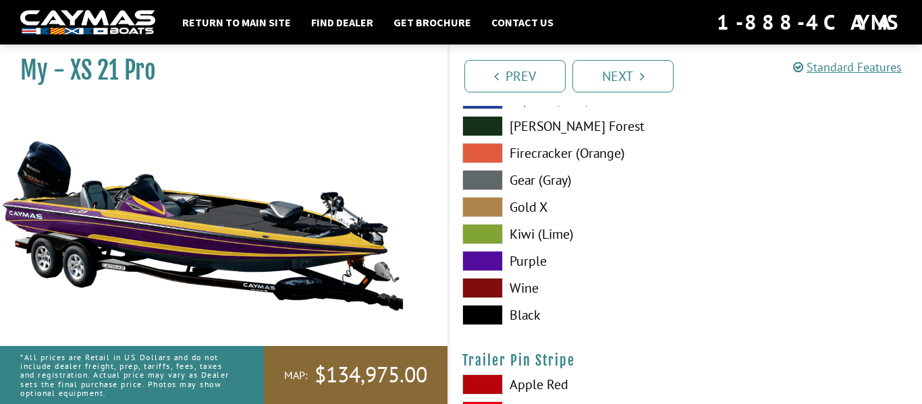
click at [527, 256] on label "Purple" at bounding box center [567, 261] width 210 height 20
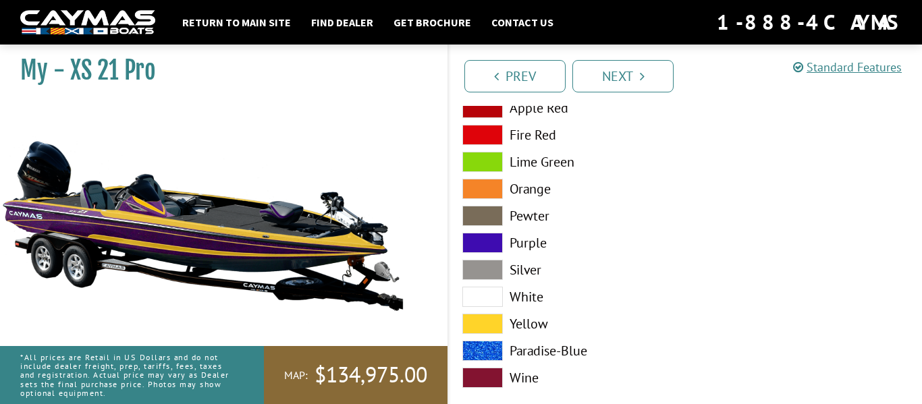
scroll to position [7822, 0]
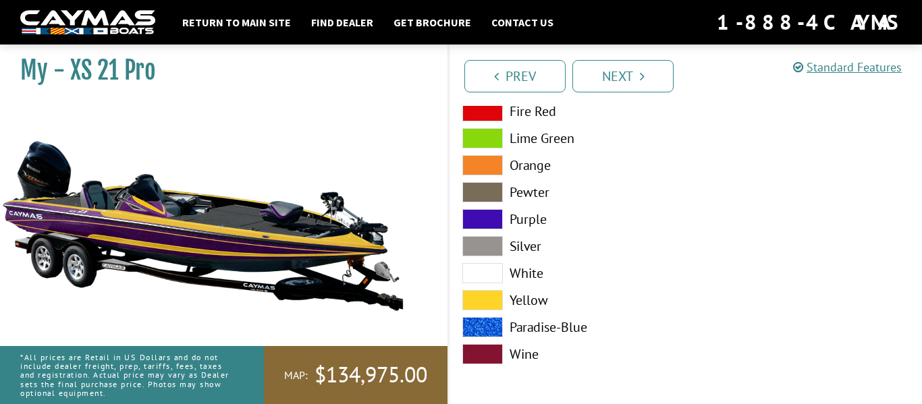
click at [513, 298] on label "Yellow" at bounding box center [567, 300] width 210 height 20
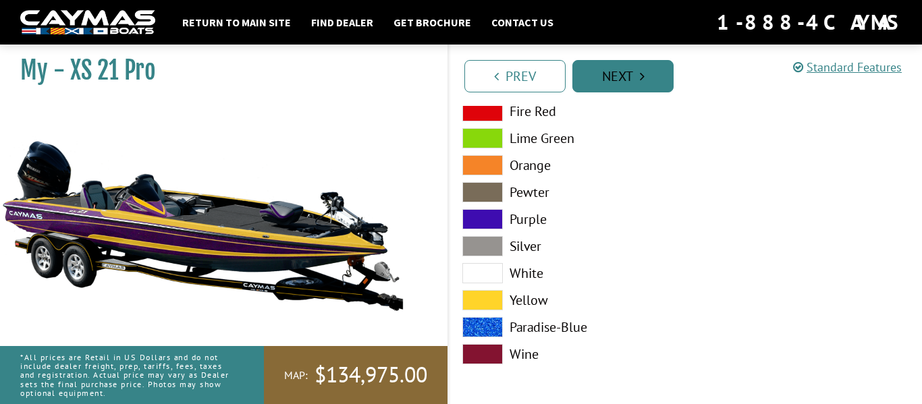
click at [590, 88] on link "Next" at bounding box center [622, 76] width 101 height 32
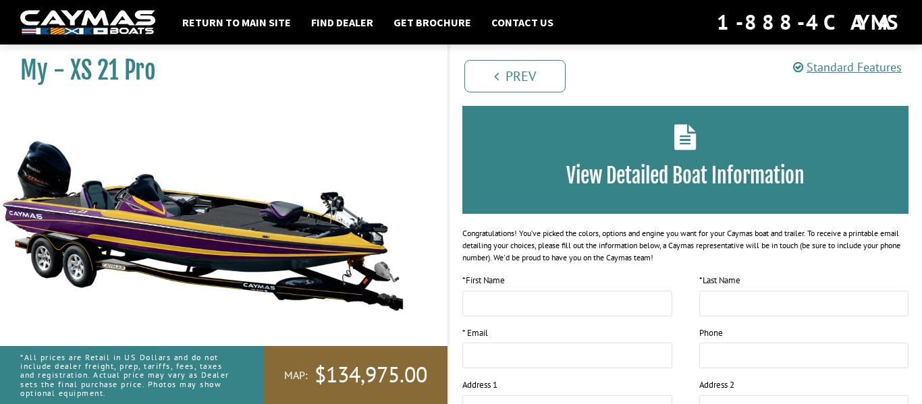
scroll to position [0, 0]
